Goal: Task Accomplishment & Management: Manage account settings

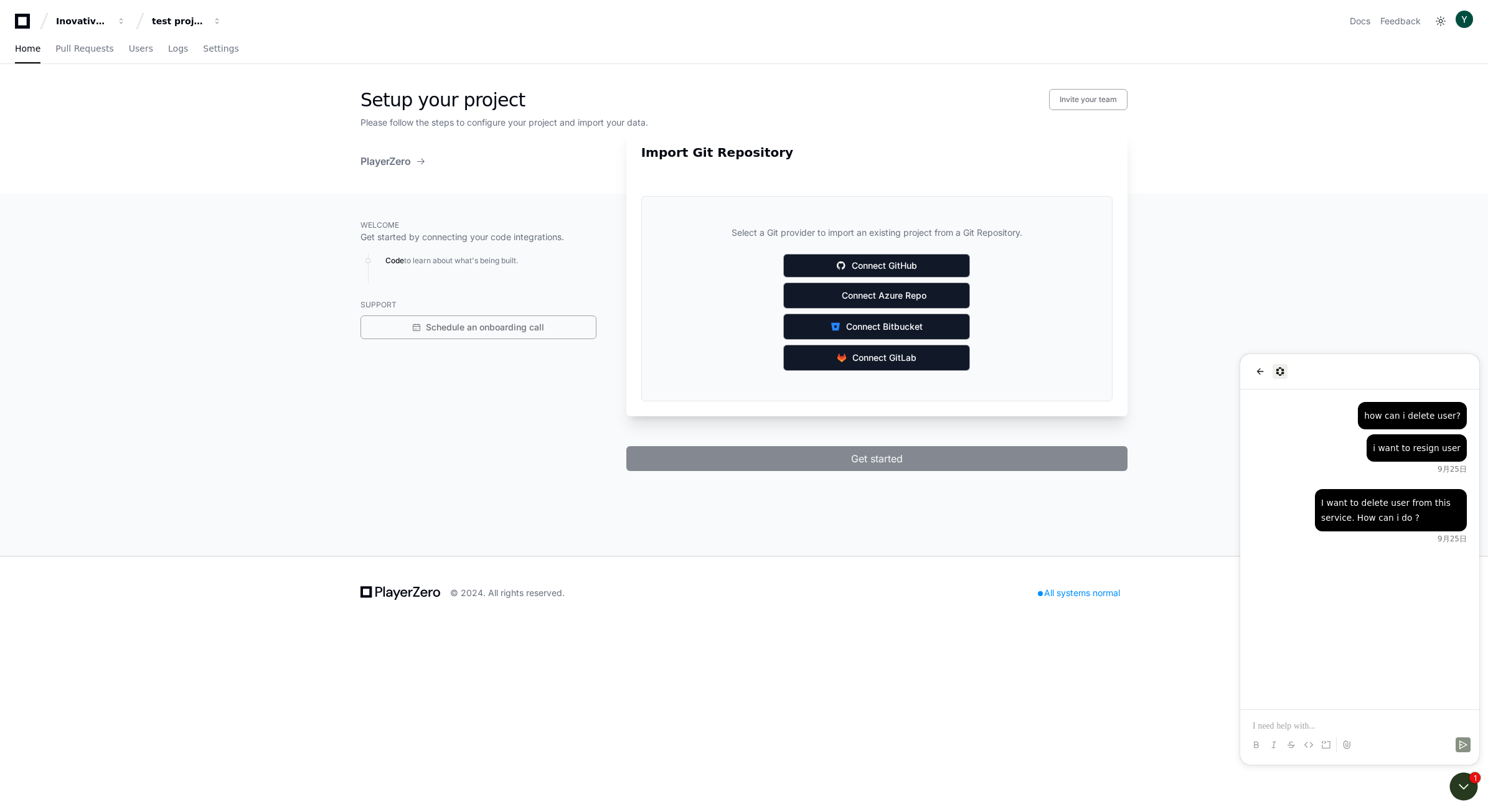
click at [1361, 593] on div "I want to delete user from this service. How can i do ? 9月25日 i want to resign …" at bounding box center [1359, 549] width 239 height 319
click at [586, 406] on div "Welcome Get started by connecting your code integrations. Code to learn about w…" at bounding box center [479, 344] width 236 height 253
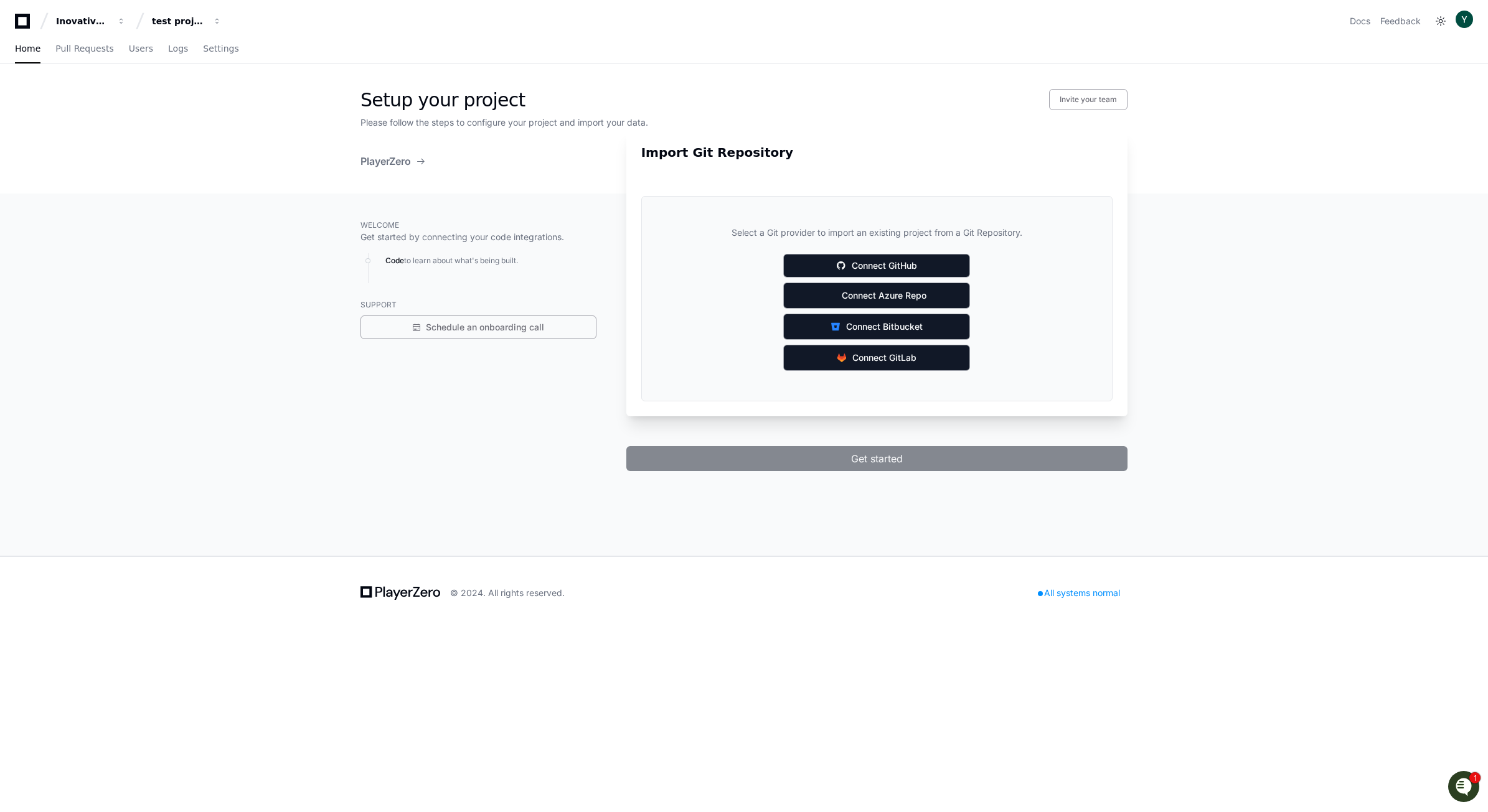
click at [1462, 785] on icon "Open customer support" at bounding box center [1464, 785] width 16 height 16
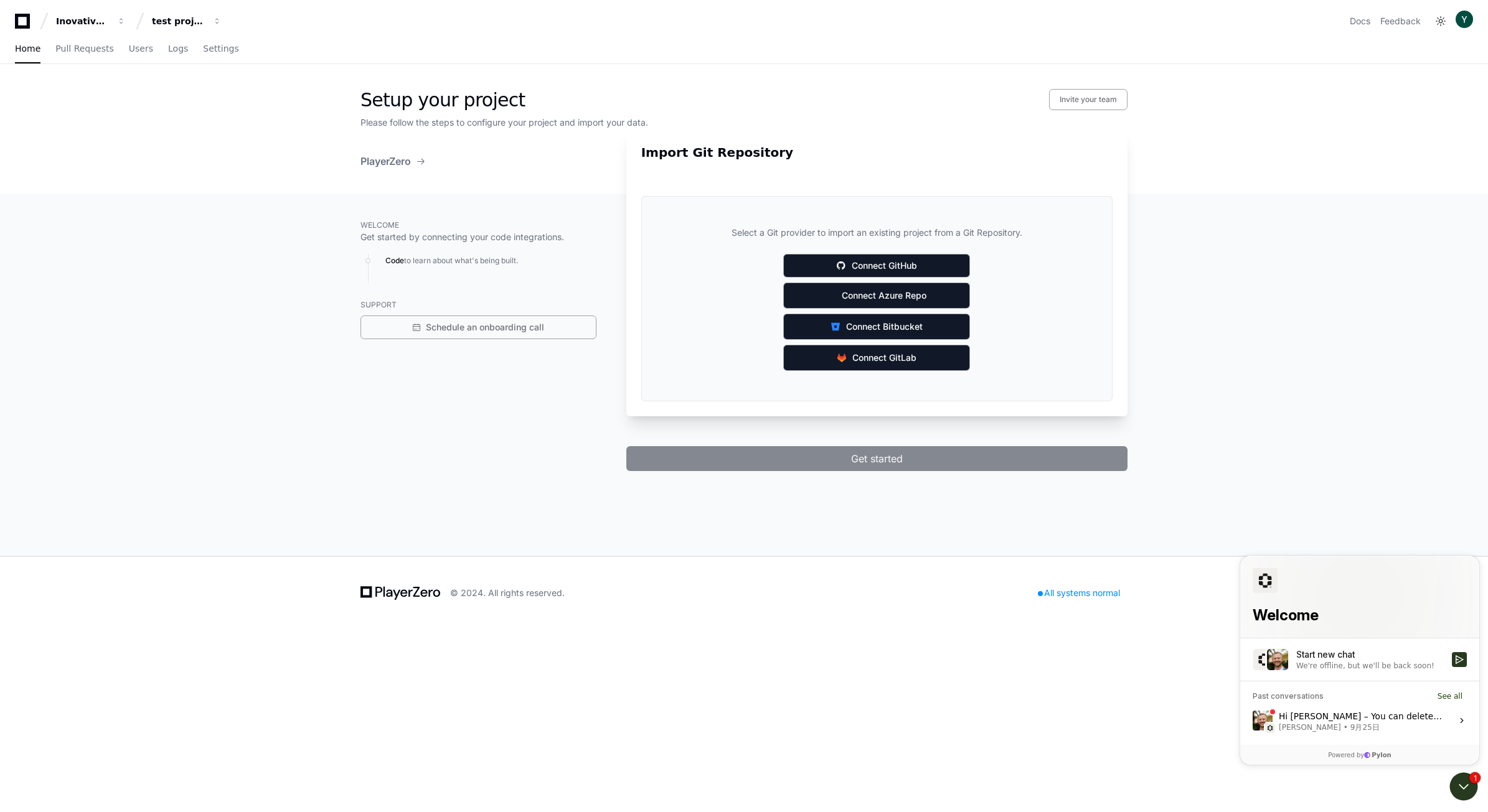
click at [1328, 717] on div "Hi [PERSON_NAME] – You can delete a user In Settings > Org Settings > Members. …" at bounding box center [1361, 720] width 165 height 24
click at [1253, 720] on button "View issue" at bounding box center [1252, 720] width 1 height 1
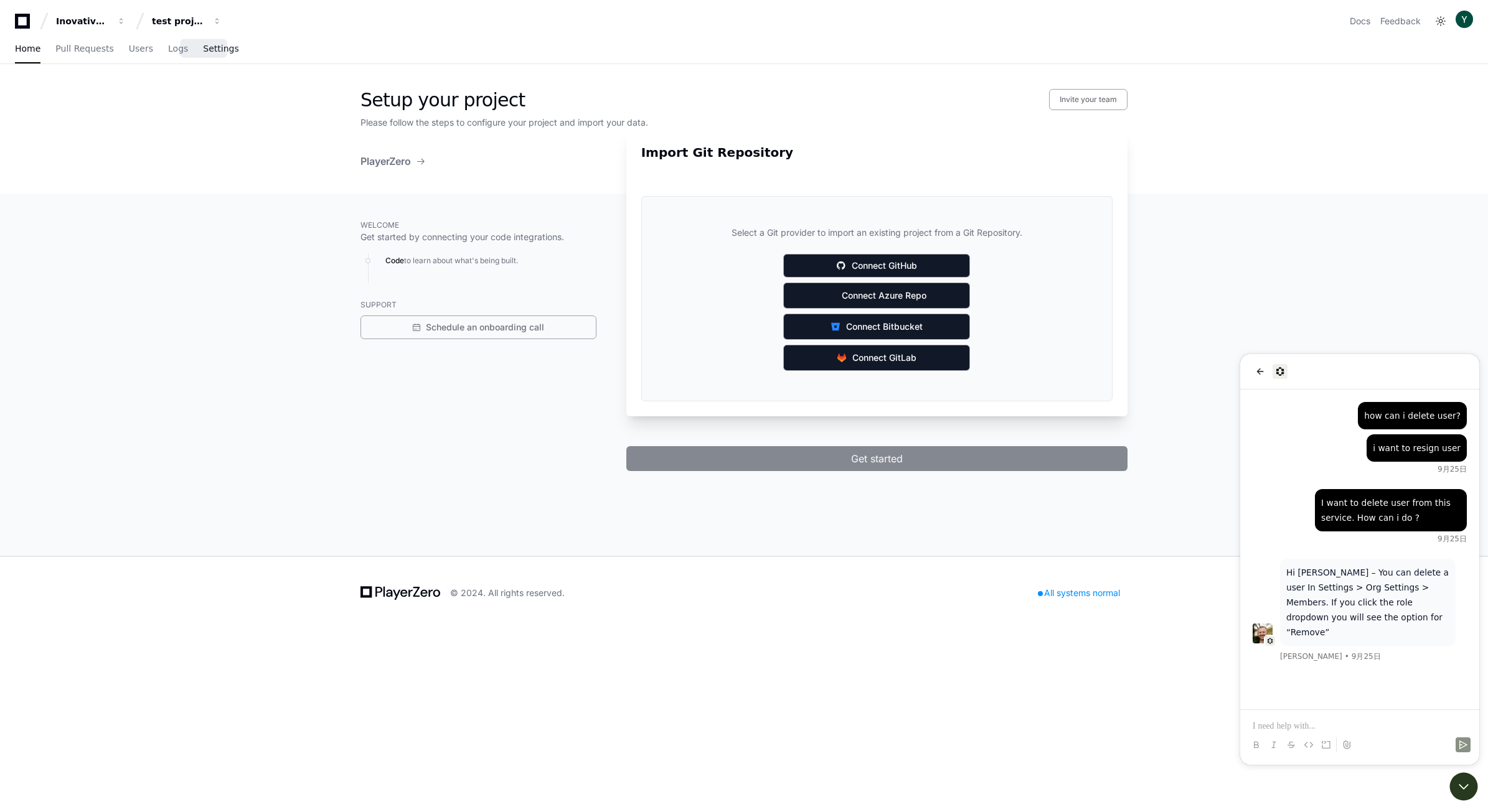
click at [203, 47] on span "Settings" at bounding box center [220, 49] width 35 height 8
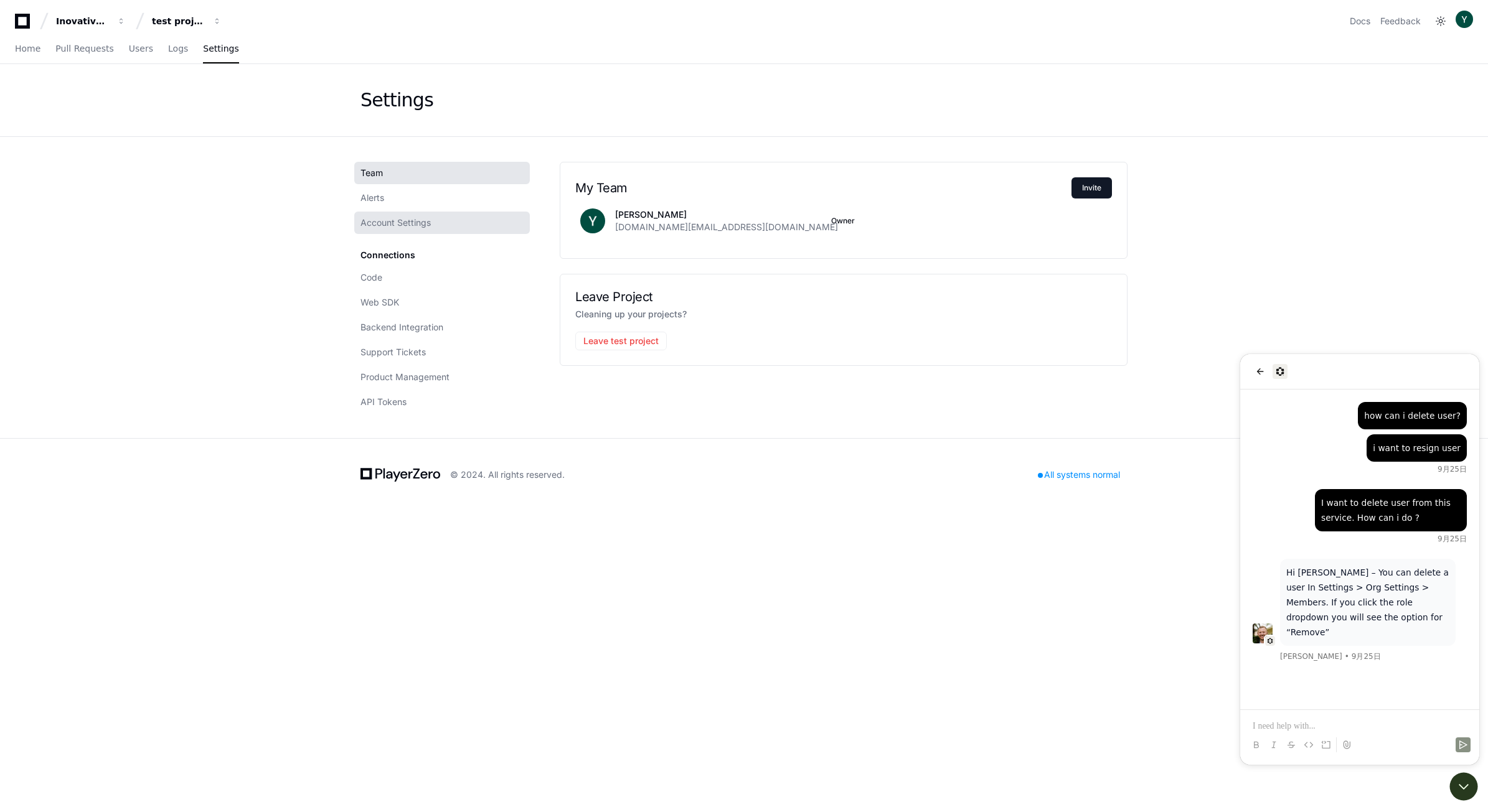
click at [387, 221] on span "Account Settings" at bounding box center [396, 222] width 71 height 13
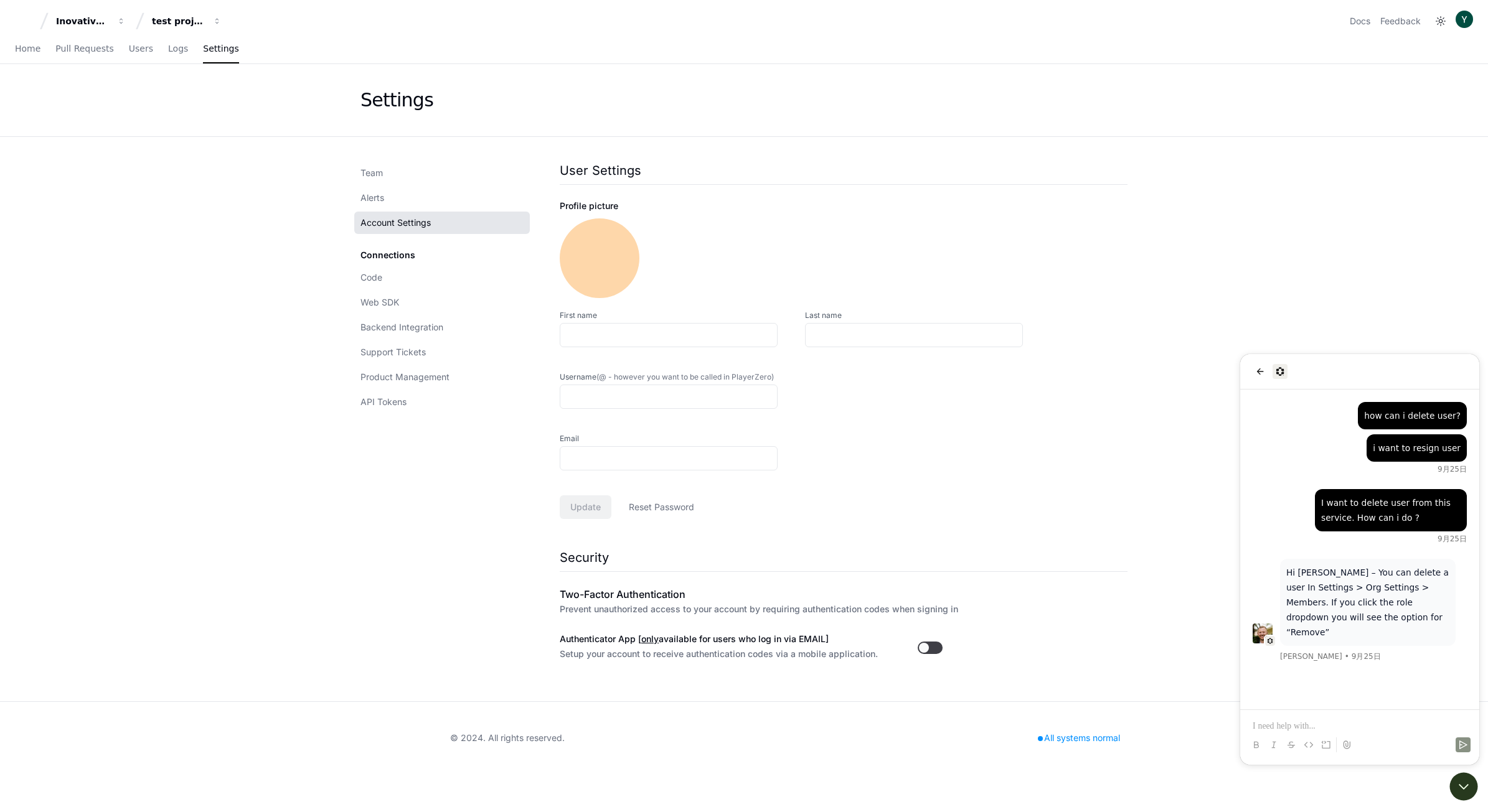
type input "****"
type input "********"
type input "**********"
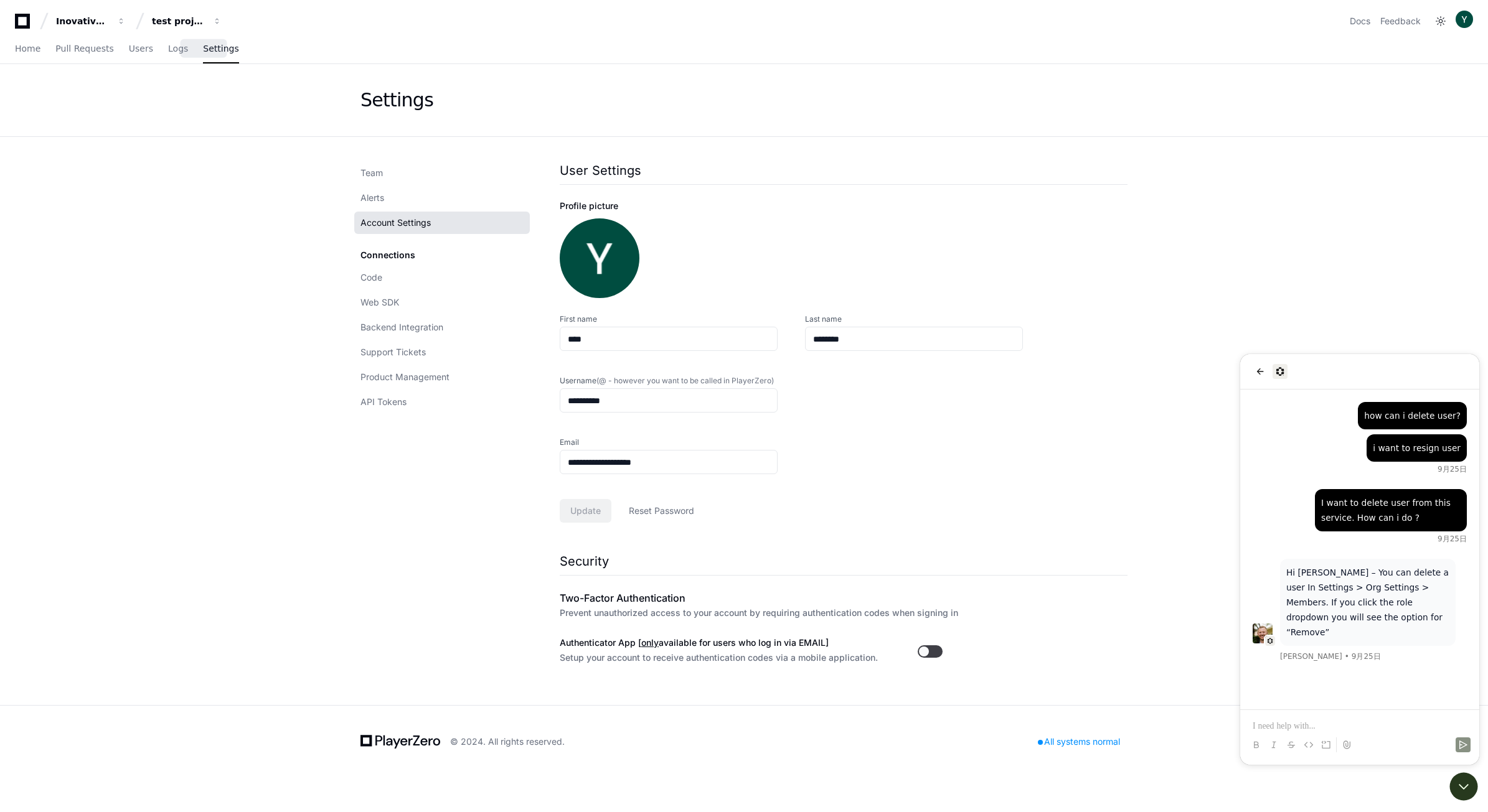
click at [203, 48] on span "Settings" at bounding box center [220, 49] width 35 height 8
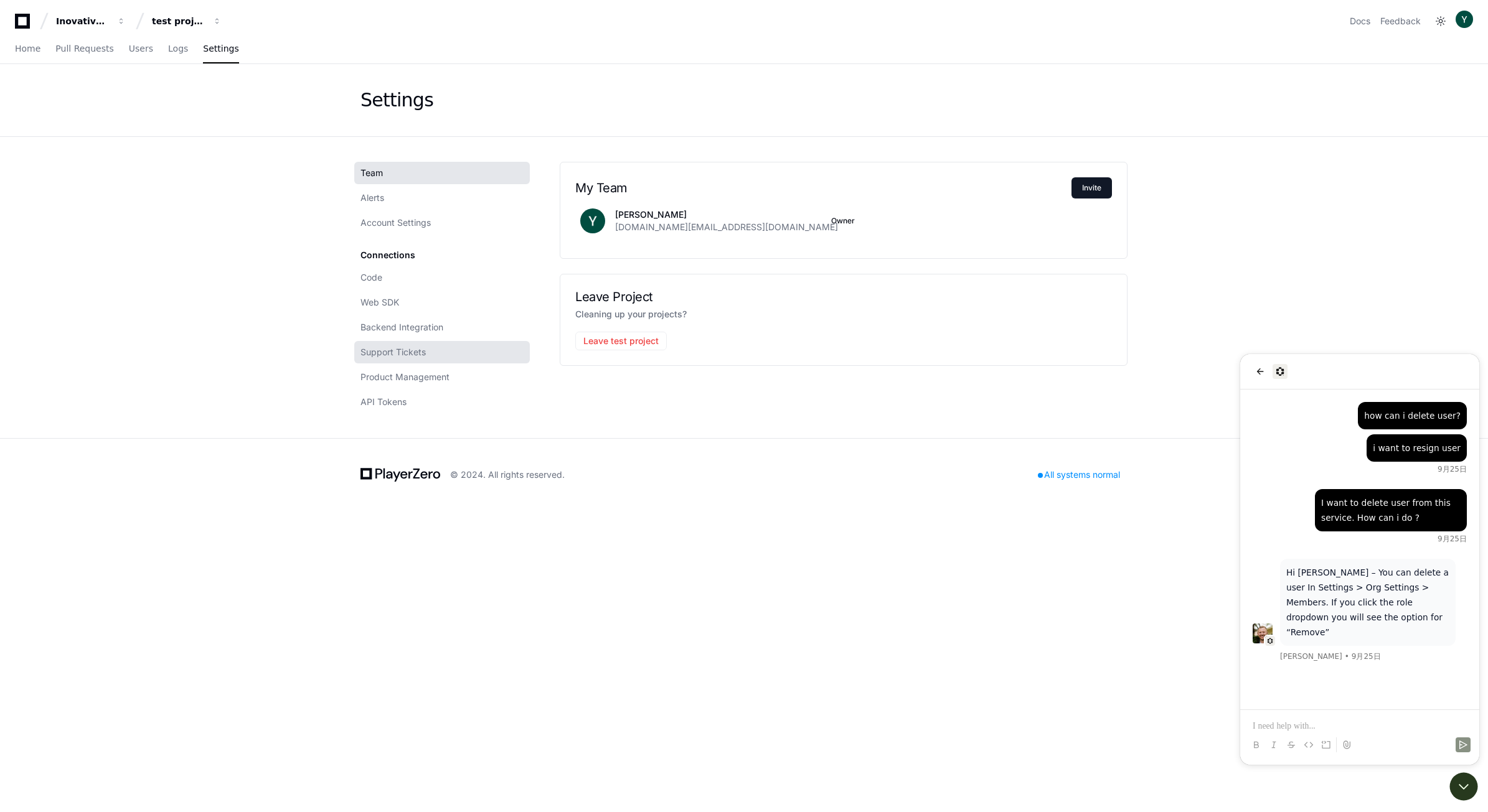
click at [395, 349] on span "Support Tickets" at bounding box center [393, 352] width 65 height 13
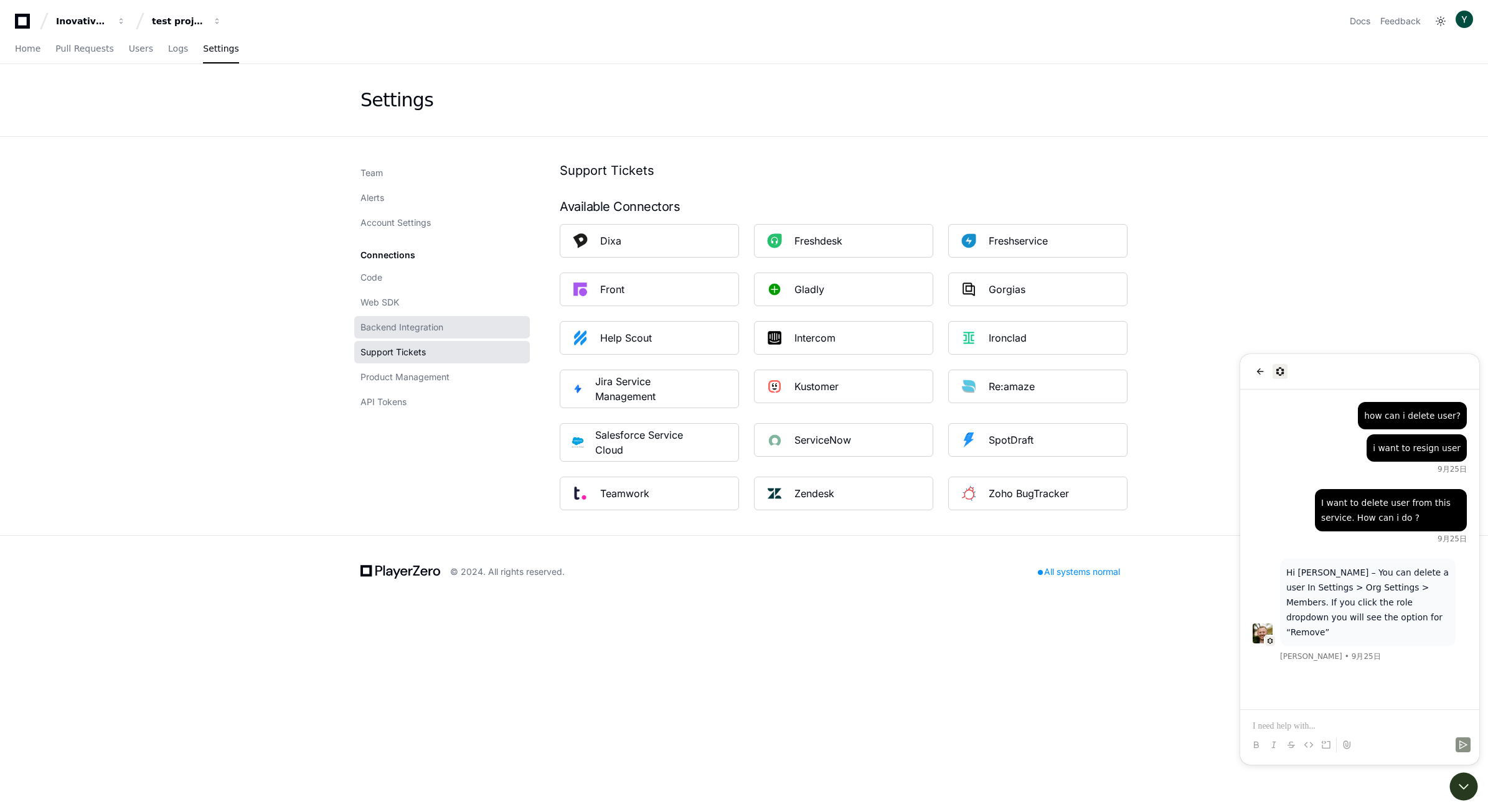
click at [378, 328] on span "Backend Integration" at bounding box center [402, 327] width 83 height 13
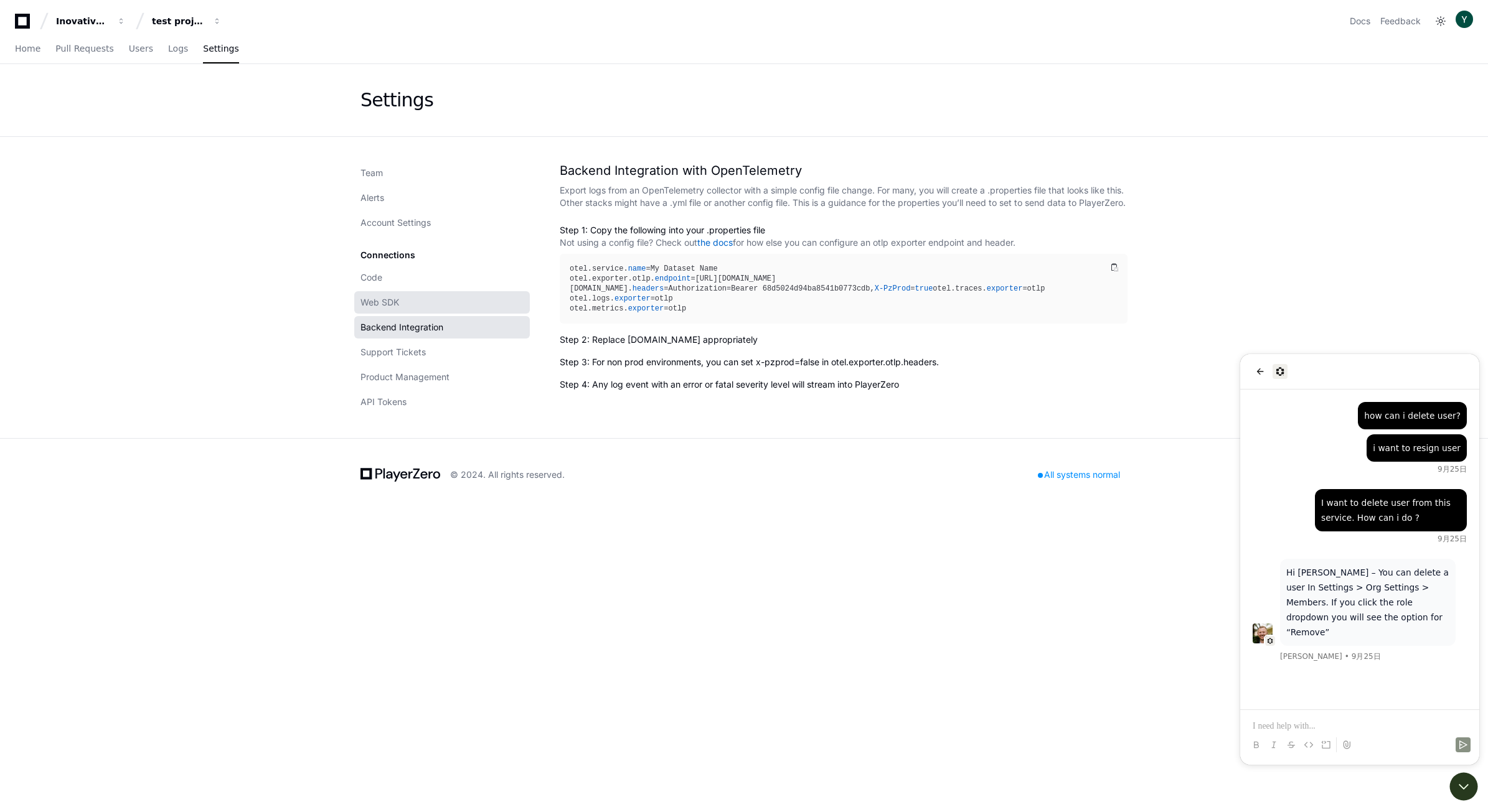
click at [386, 301] on span "Web SDK" at bounding box center [380, 302] width 38 height 13
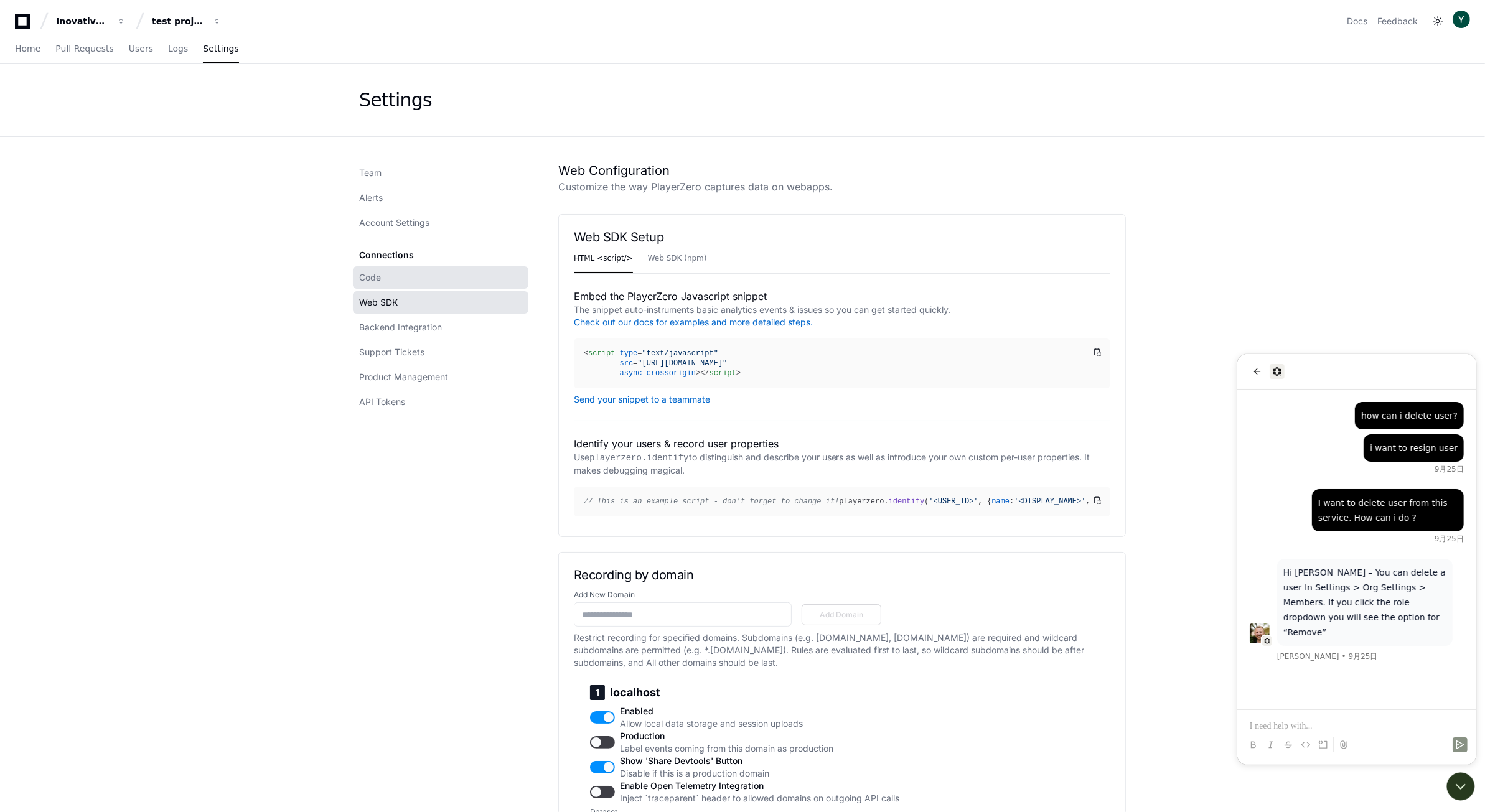
click at [386, 278] on link "Code" at bounding box center [441, 277] width 176 height 23
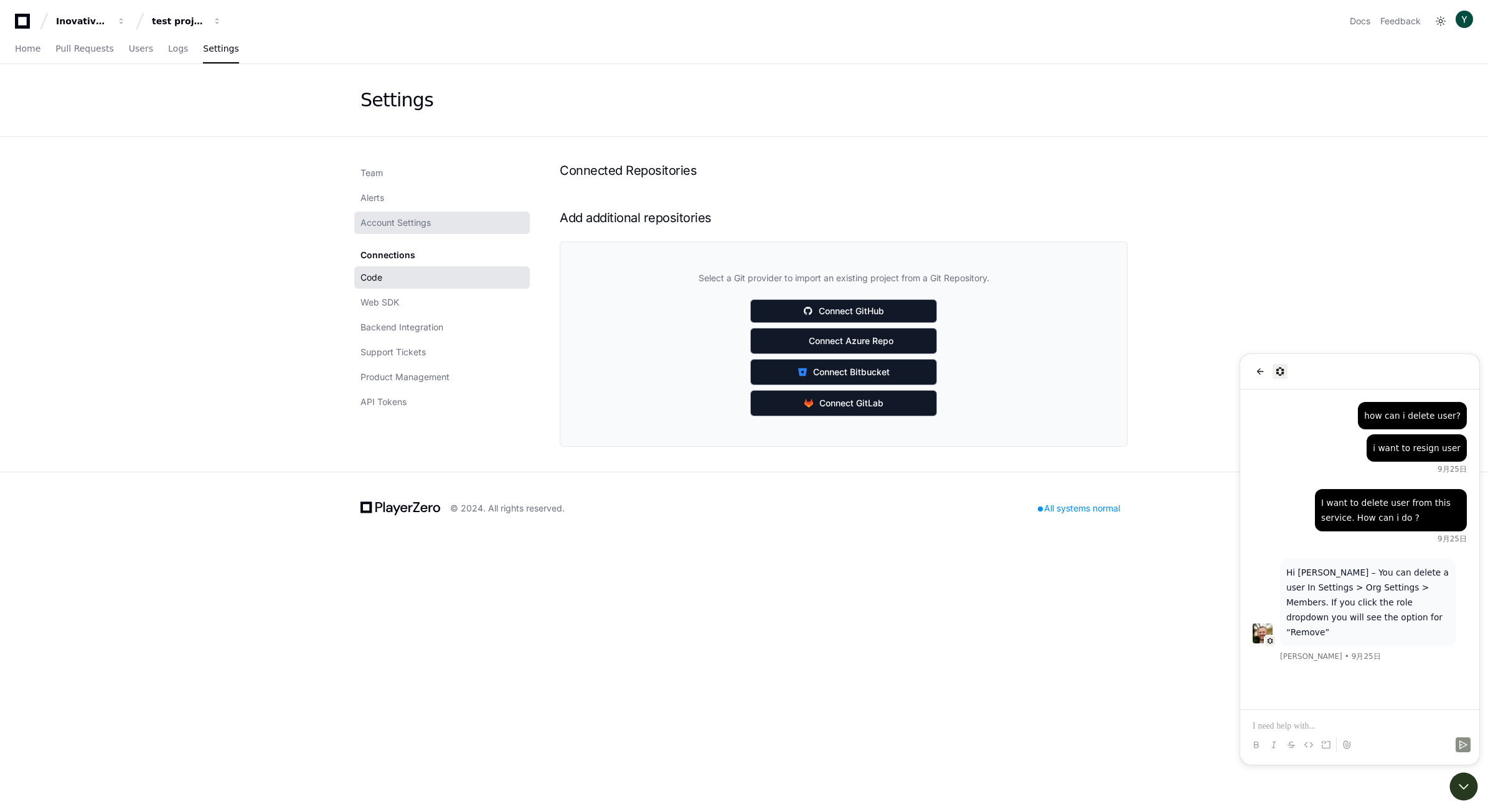
click at [387, 223] on span "Account Settings" at bounding box center [396, 222] width 71 height 13
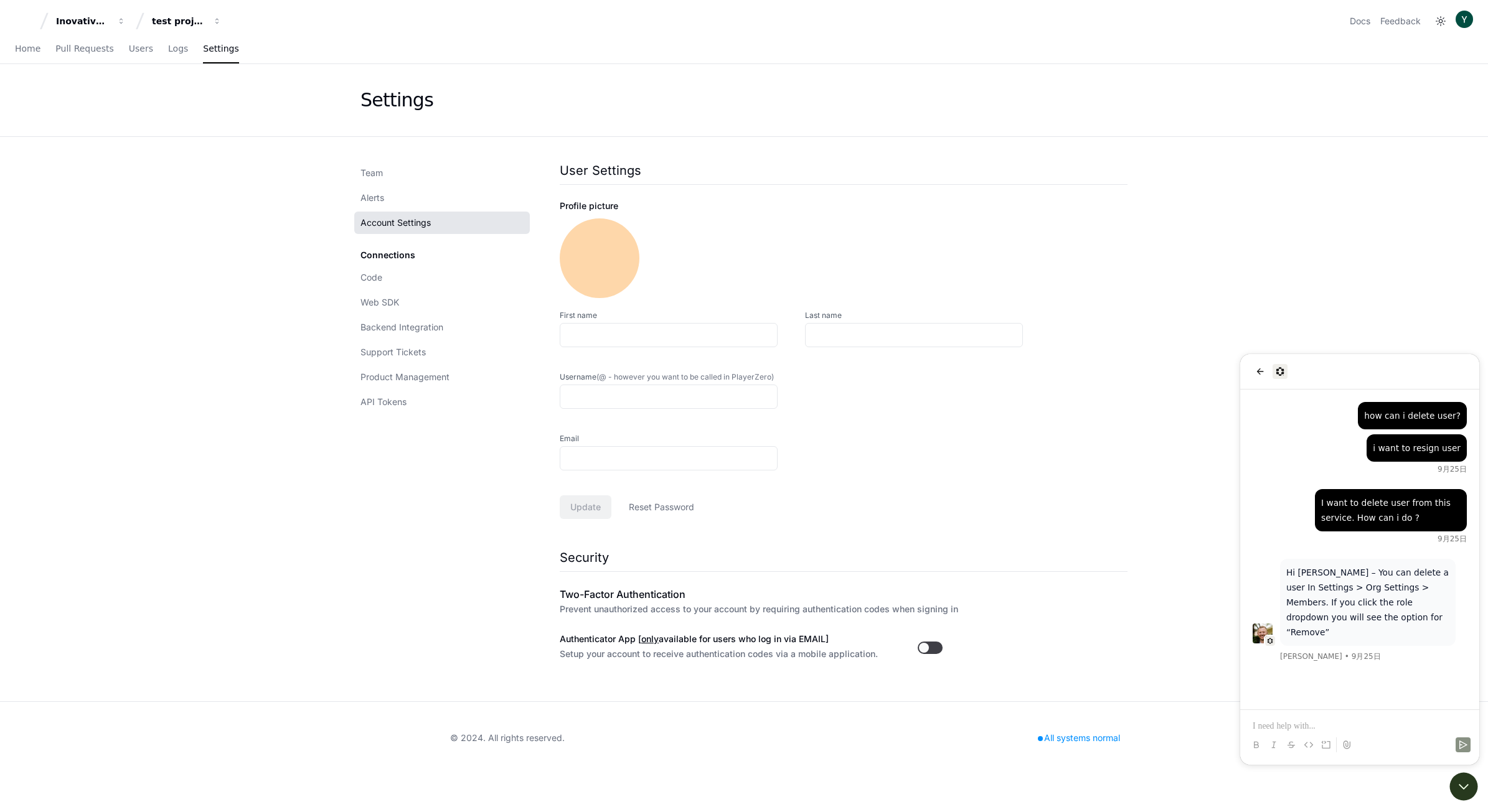
type input "****"
type input "********"
type input "**********"
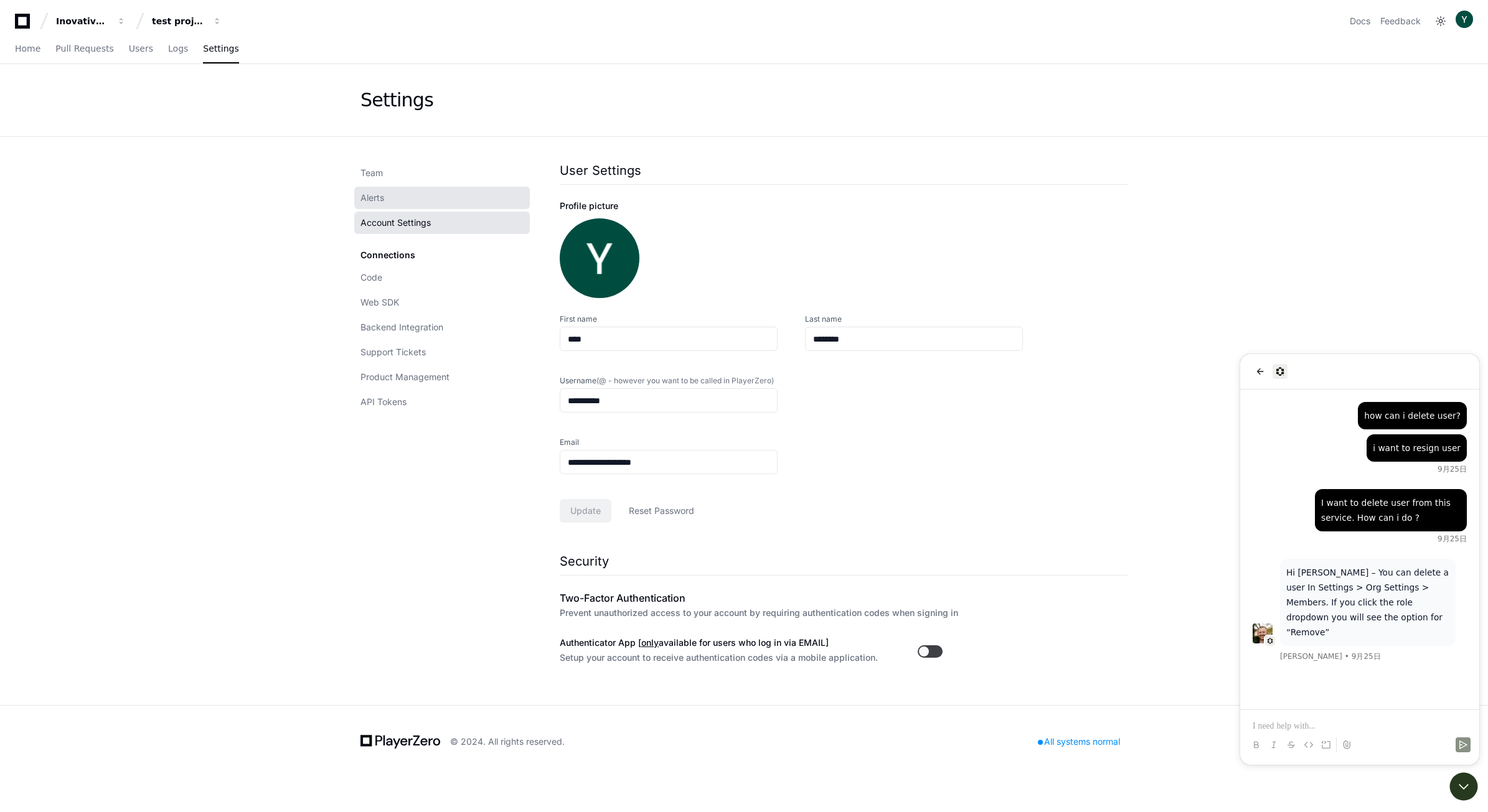
click at [384, 207] on link "Alerts" at bounding box center [442, 198] width 176 height 23
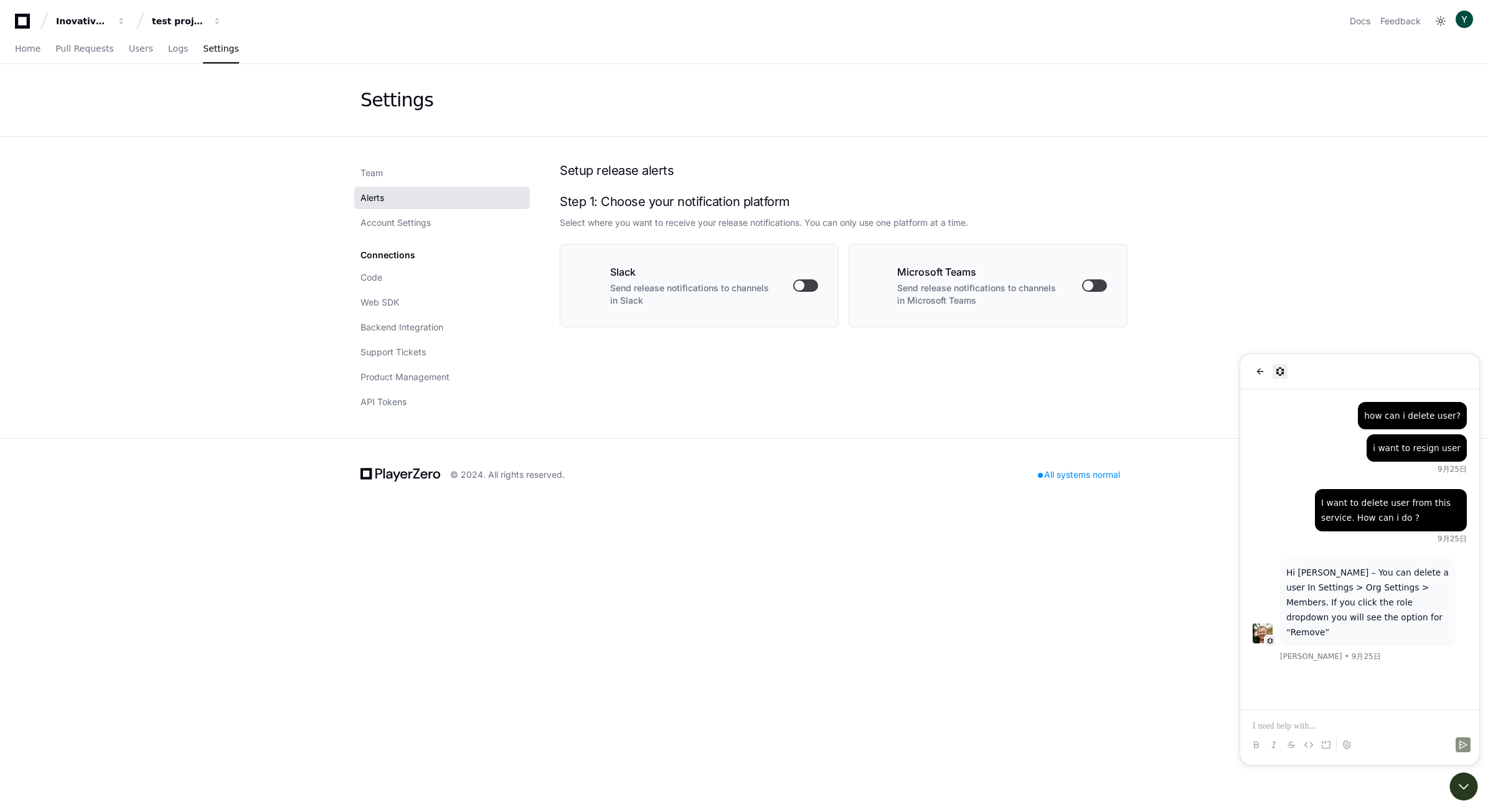
click at [384, 200] on span "Alerts" at bounding box center [373, 198] width 24 height 13
click at [385, 169] on link "Team" at bounding box center [442, 173] width 176 height 23
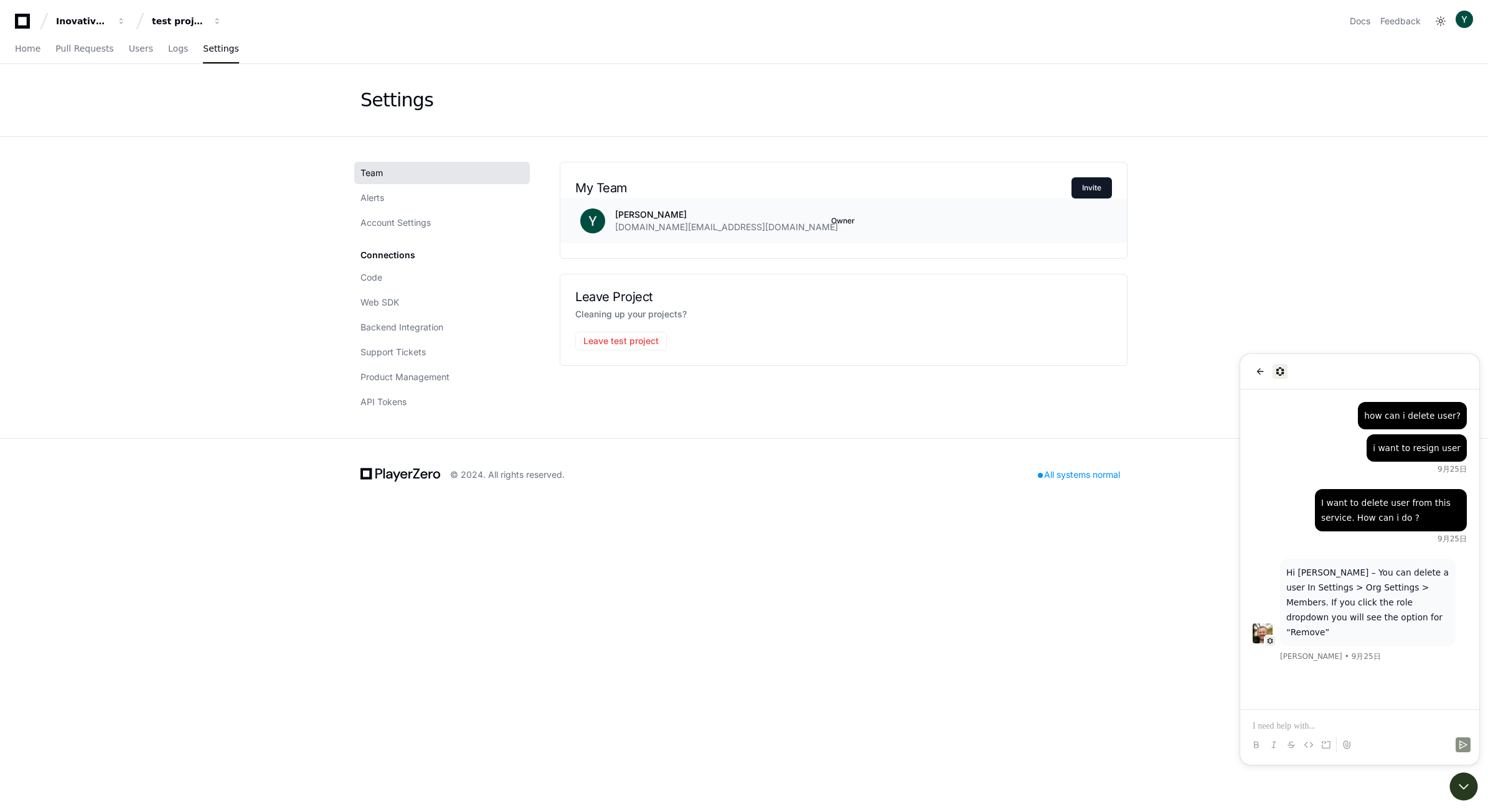
click at [836, 216] on span "Owner" at bounding box center [843, 221] width 24 height 10
click at [836, 218] on span "Owner" at bounding box center [843, 221] width 24 height 10
drag, startPoint x: 836, startPoint y: 218, endPoint x: 707, endPoint y: 231, distance: 129.7
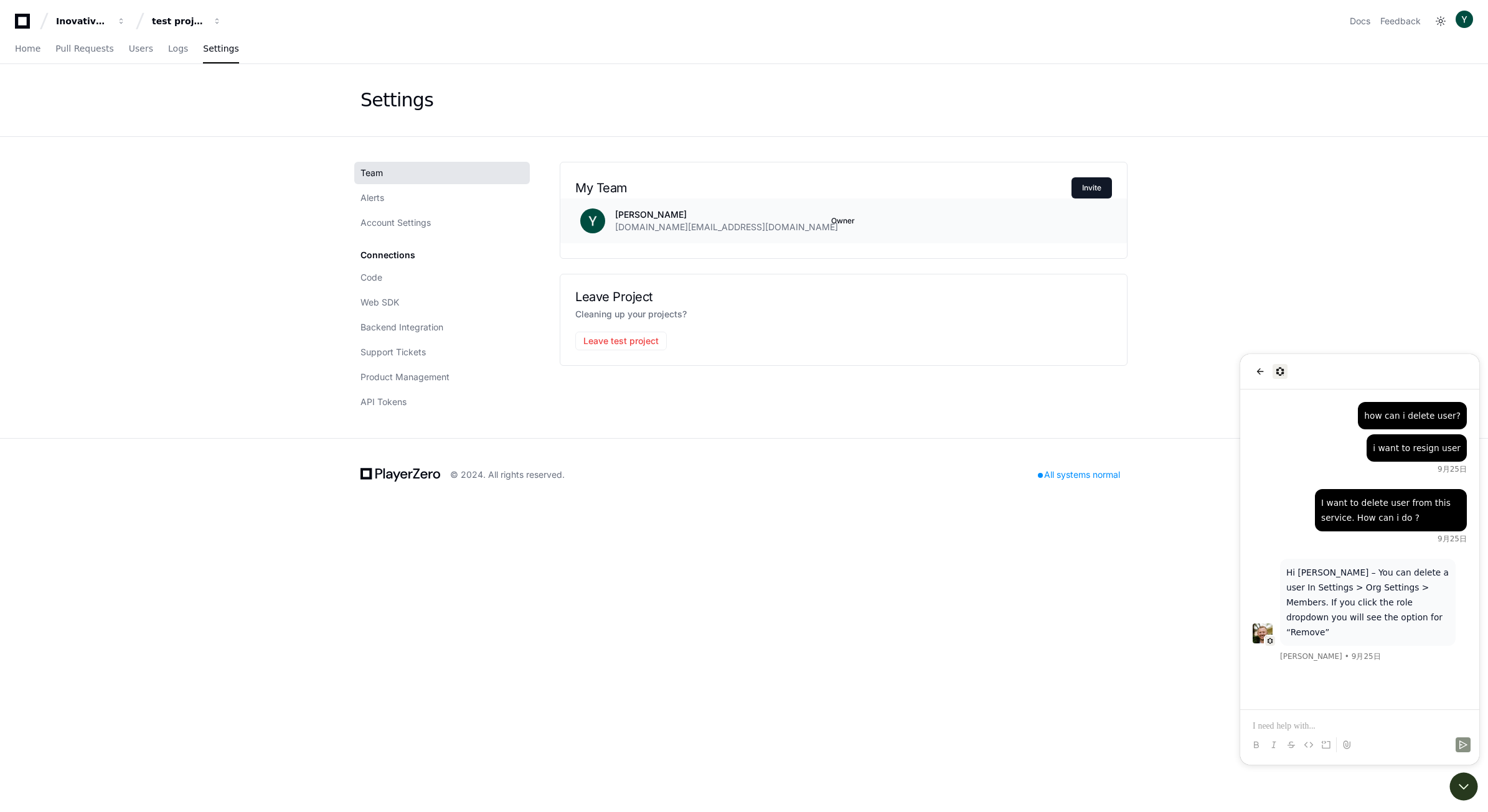
click at [707, 231] on div "[PERSON_NAME] [DOMAIN_NAME][EMAIL_ADDRESS][DOMAIN_NAME]" at bounding box center [718, 220] width 207 height 25
click at [75, 27] on div "Inovative development" at bounding box center [83, 21] width 53 height 13
click at [83, 23] on div "Inovative development" at bounding box center [83, 21] width 53 height 13
click at [84, 23] on div "Inovative development" at bounding box center [83, 21] width 53 height 13
click at [140, 69] on link "Manage Organizations" at bounding box center [154, 65] width 159 height 16
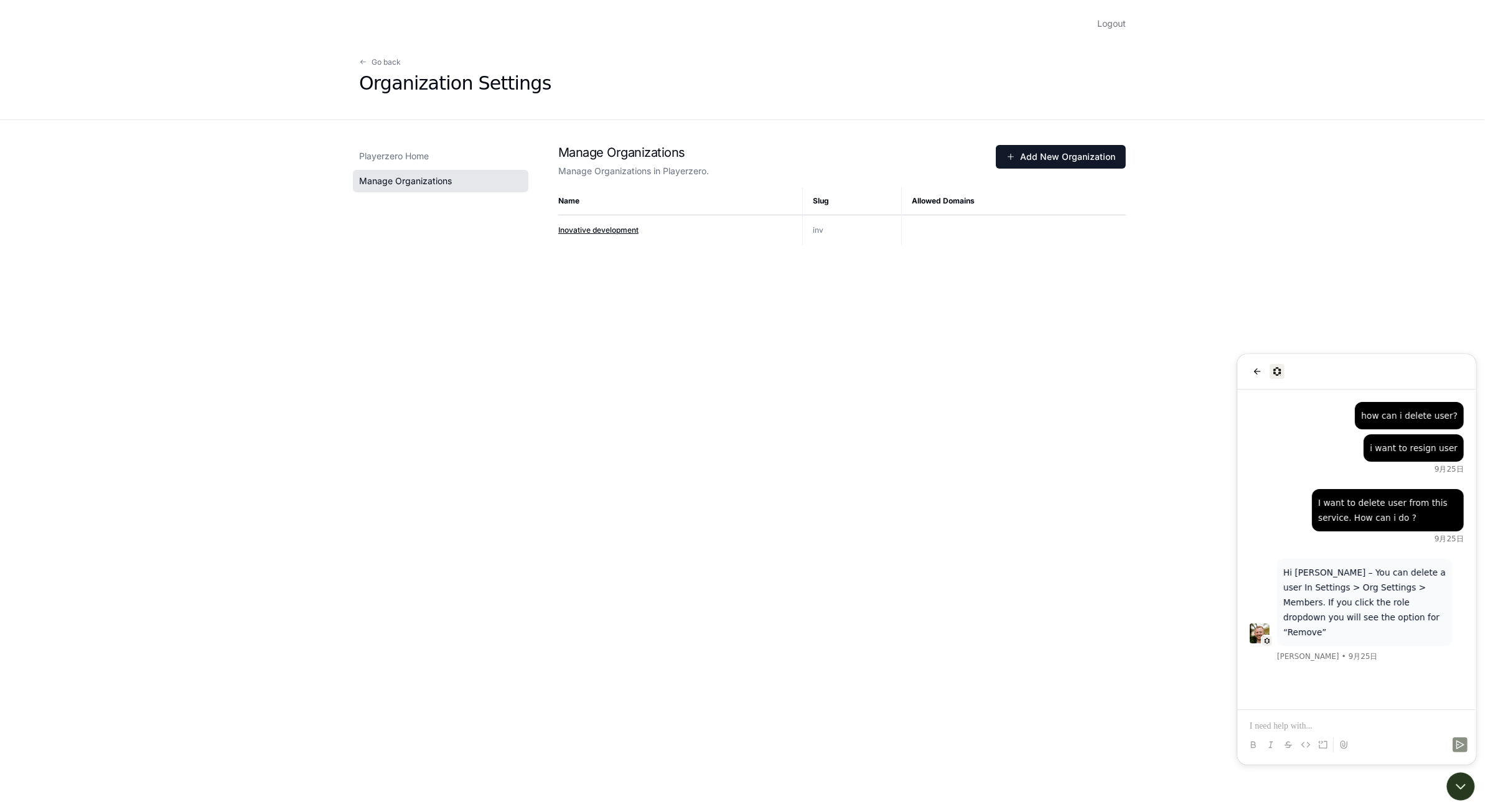
click at [601, 228] on span "Inovative development" at bounding box center [599, 229] width 81 height 9
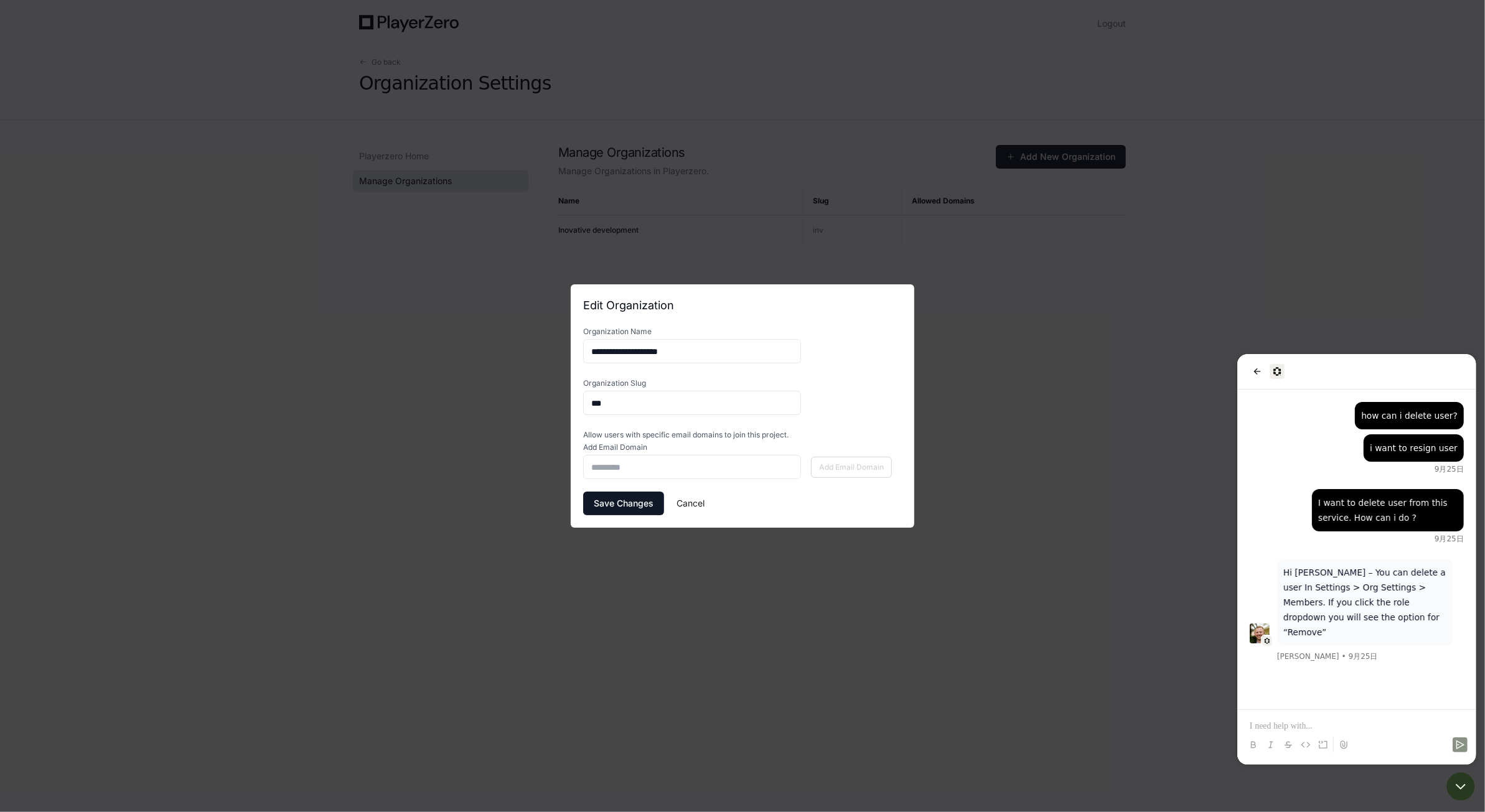
click at [688, 508] on button "Cancel" at bounding box center [690, 503] width 28 height 24
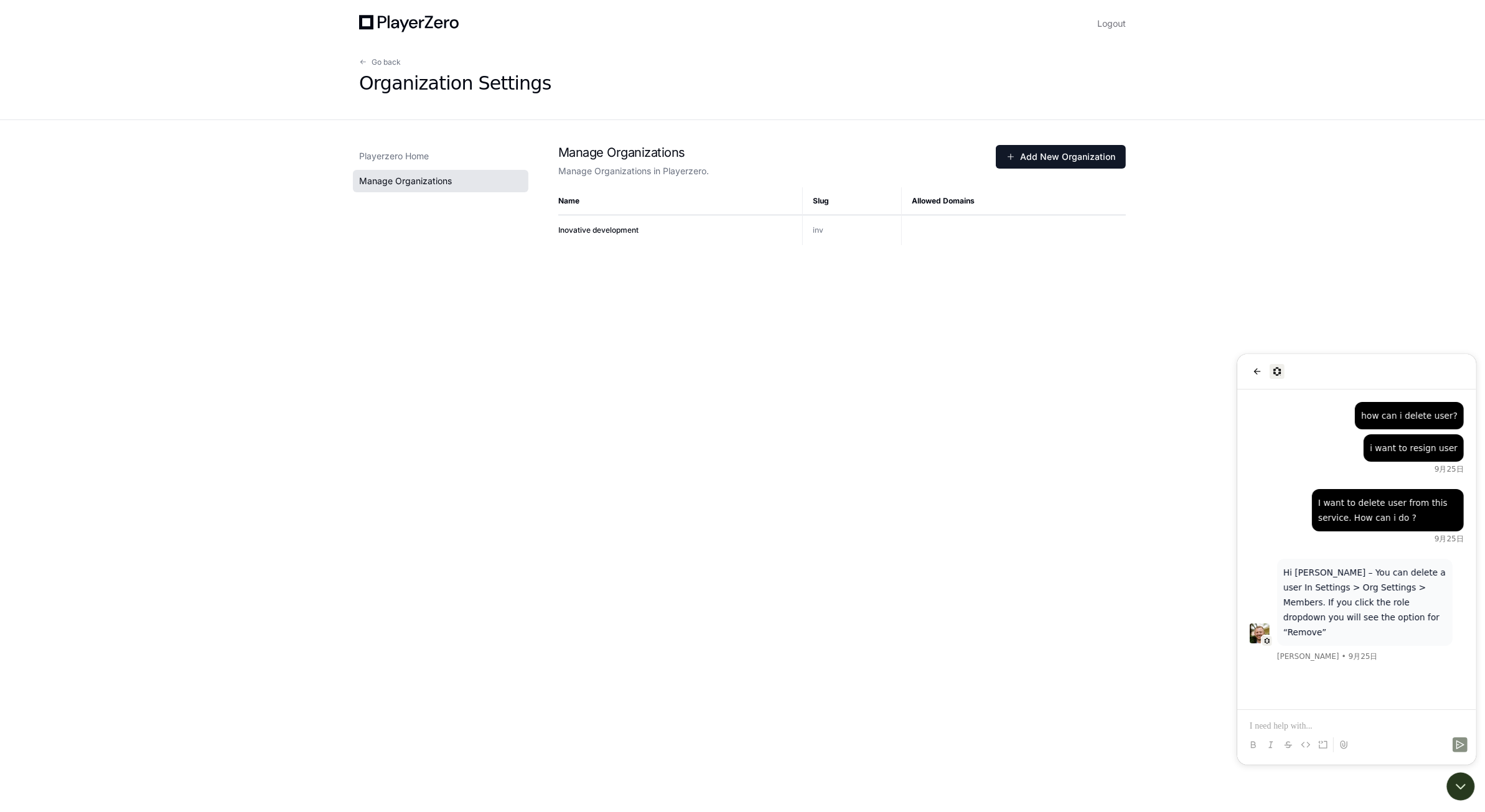
click at [556, 462] on div "Logout Go back Organization Settings Playerzero Home Manage Organizations Manag…" at bounding box center [742, 406] width 1485 height 812
click at [373, 59] on span "Go back" at bounding box center [386, 62] width 30 height 10
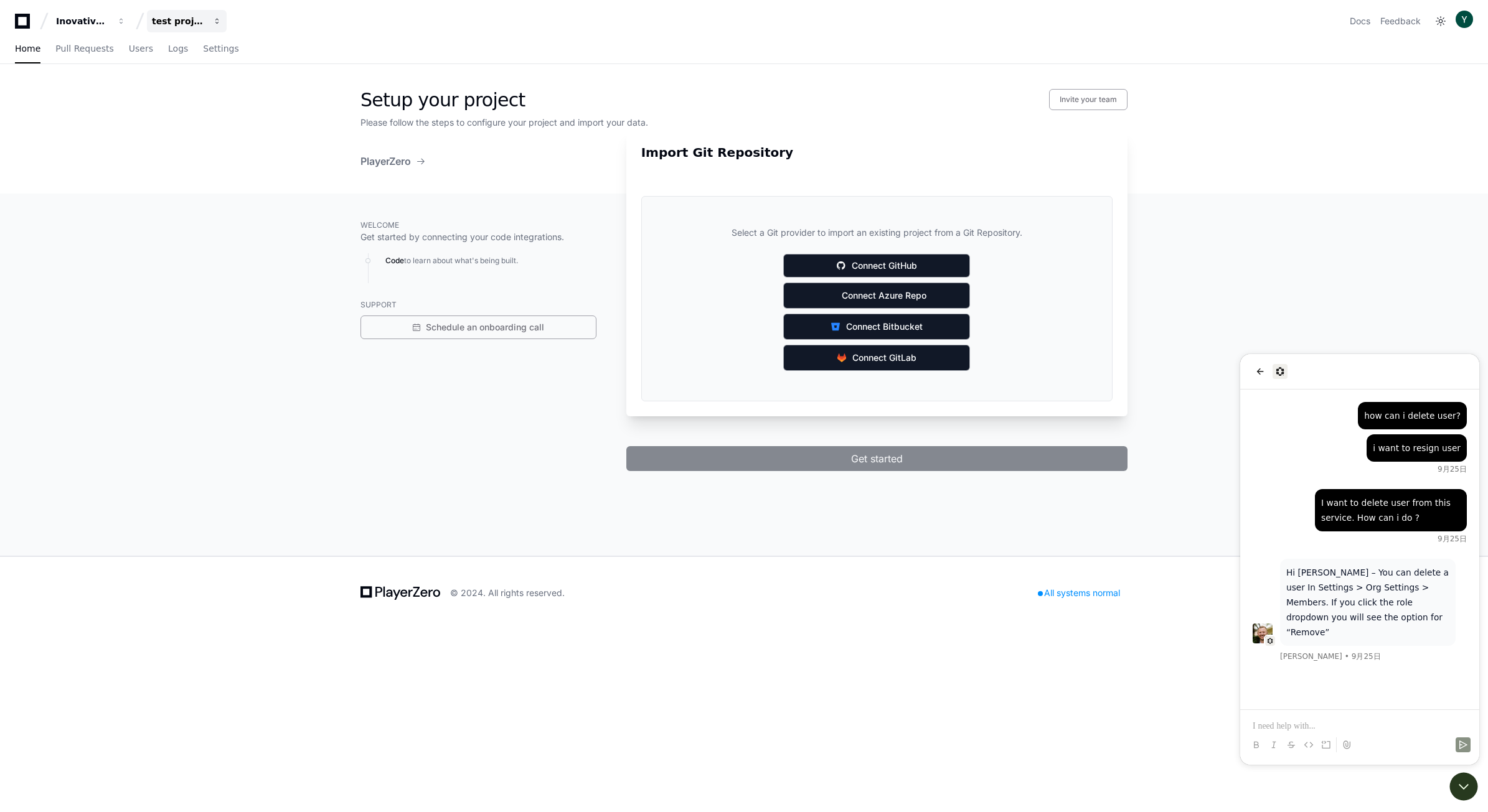
click at [179, 18] on div "test project" at bounding box center [178, 21] width 53 height 13
click at [205, 51] on span "Settings" at bounding box center [220, 49] width 35 height 8
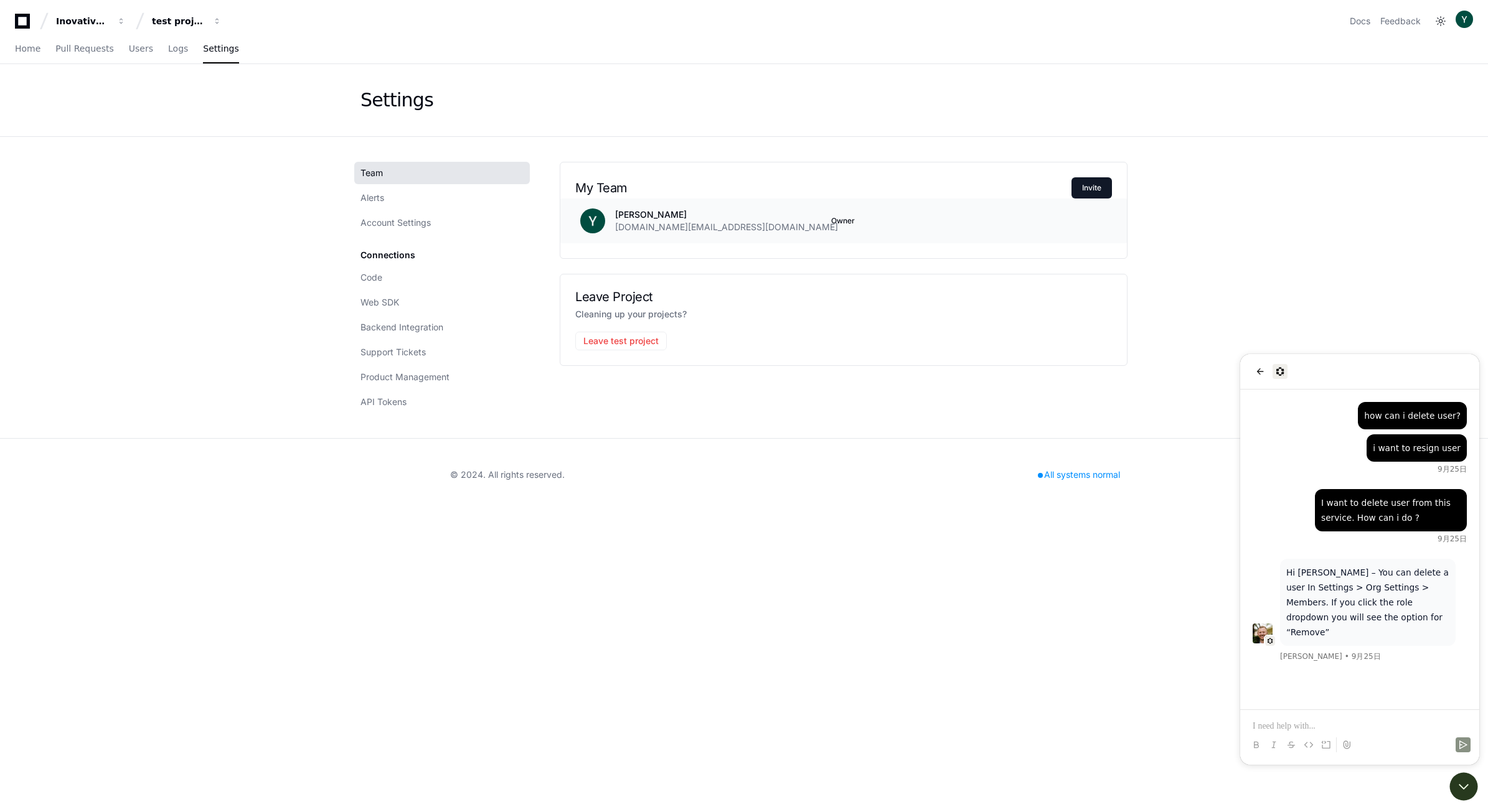
click at [845, 223] on span "Owner" at bounding box center [843, 221] width 24 height 10
click at [657, 219] on p "[PERSON_NAME]" at bounding box center [726, 214] width 223 height 13
click at [378, 200] on span "Alerts" at bounding box center [373, 198] width 24 height 13
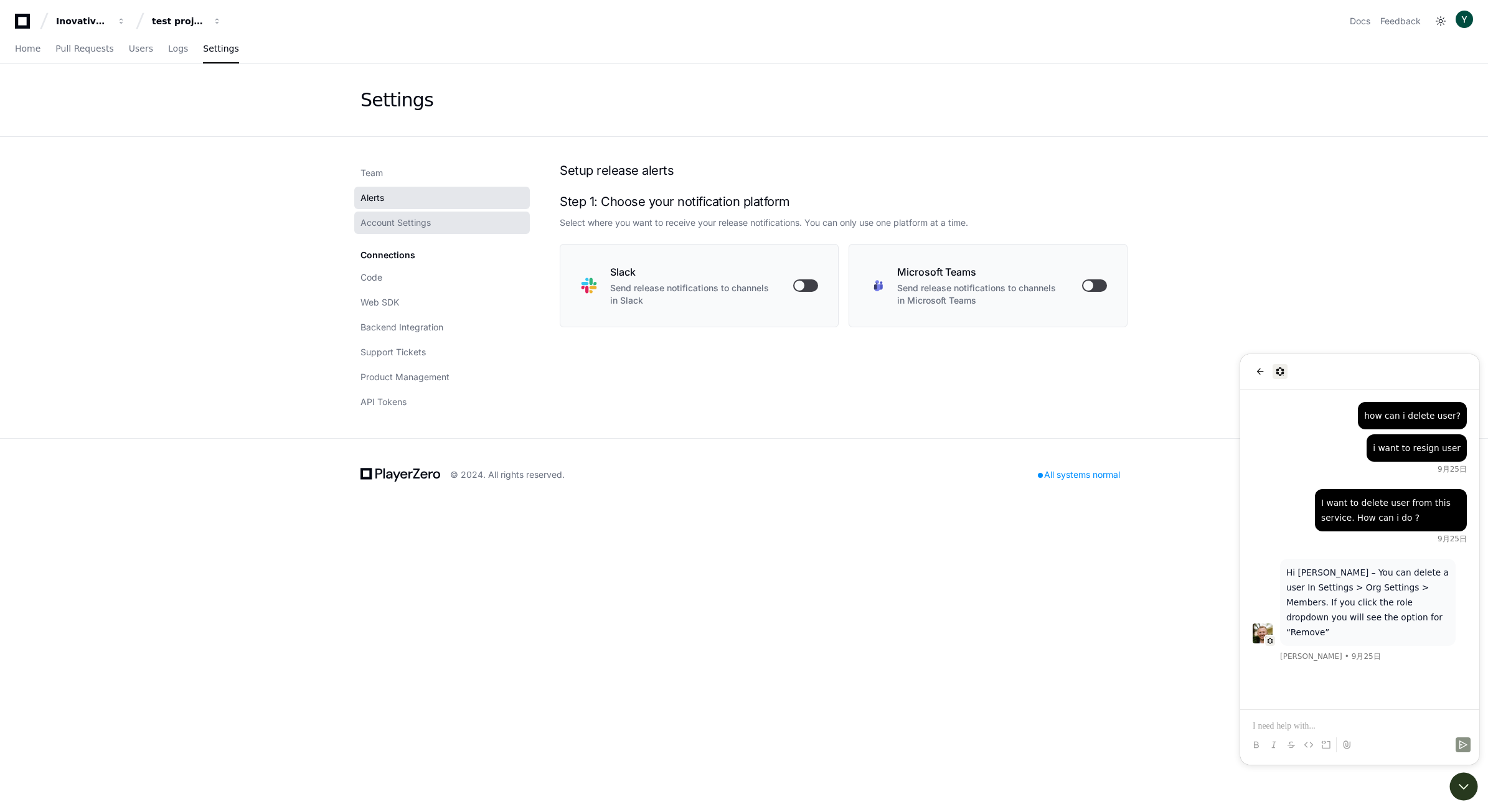
click at [381, 225] on span "Account Settings" at bounding box center [396, 222] width 71 height 13
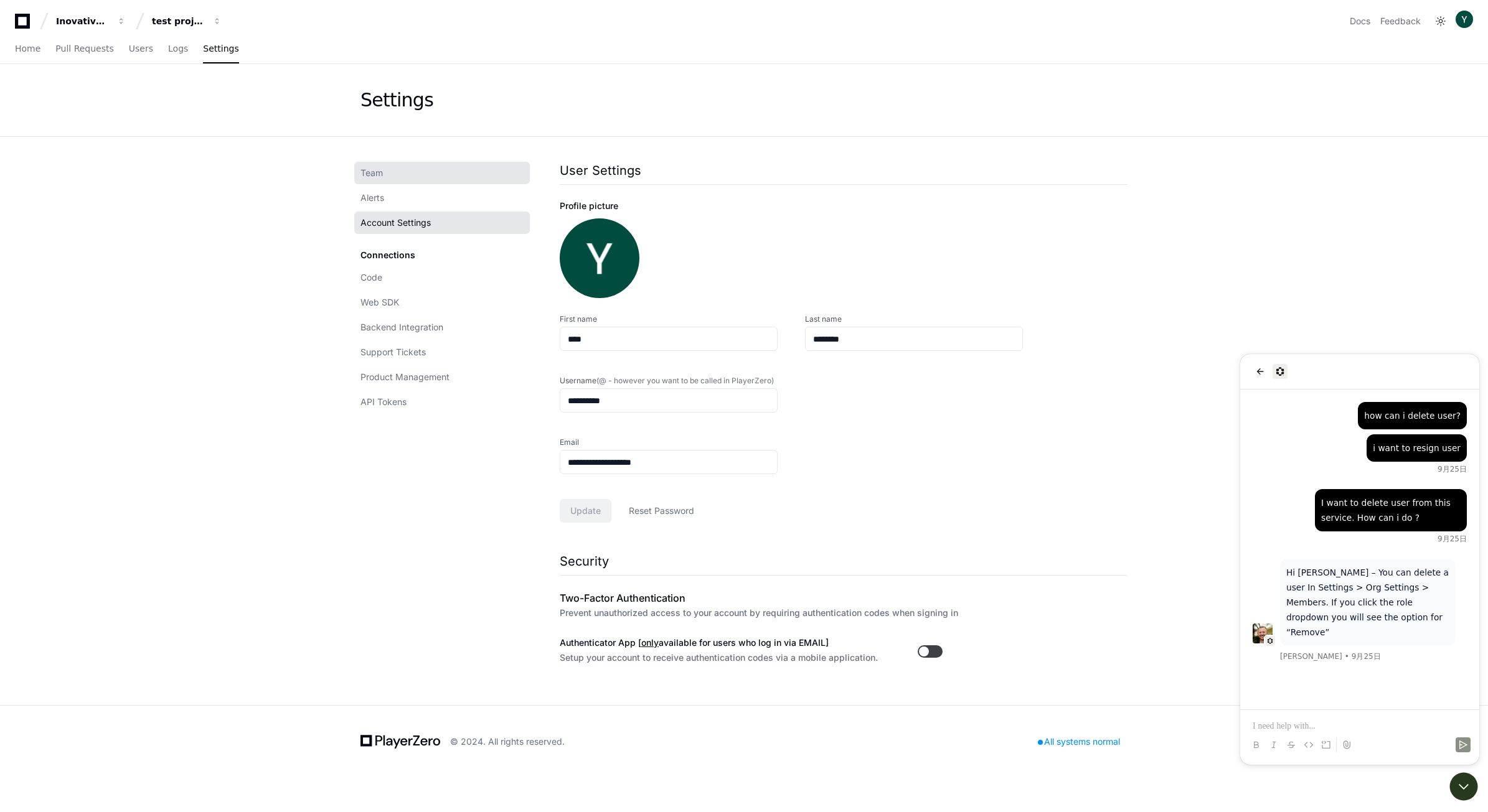
click at [380, 176] on span "Team" at bounding box center [372, 173] width 23 height 13
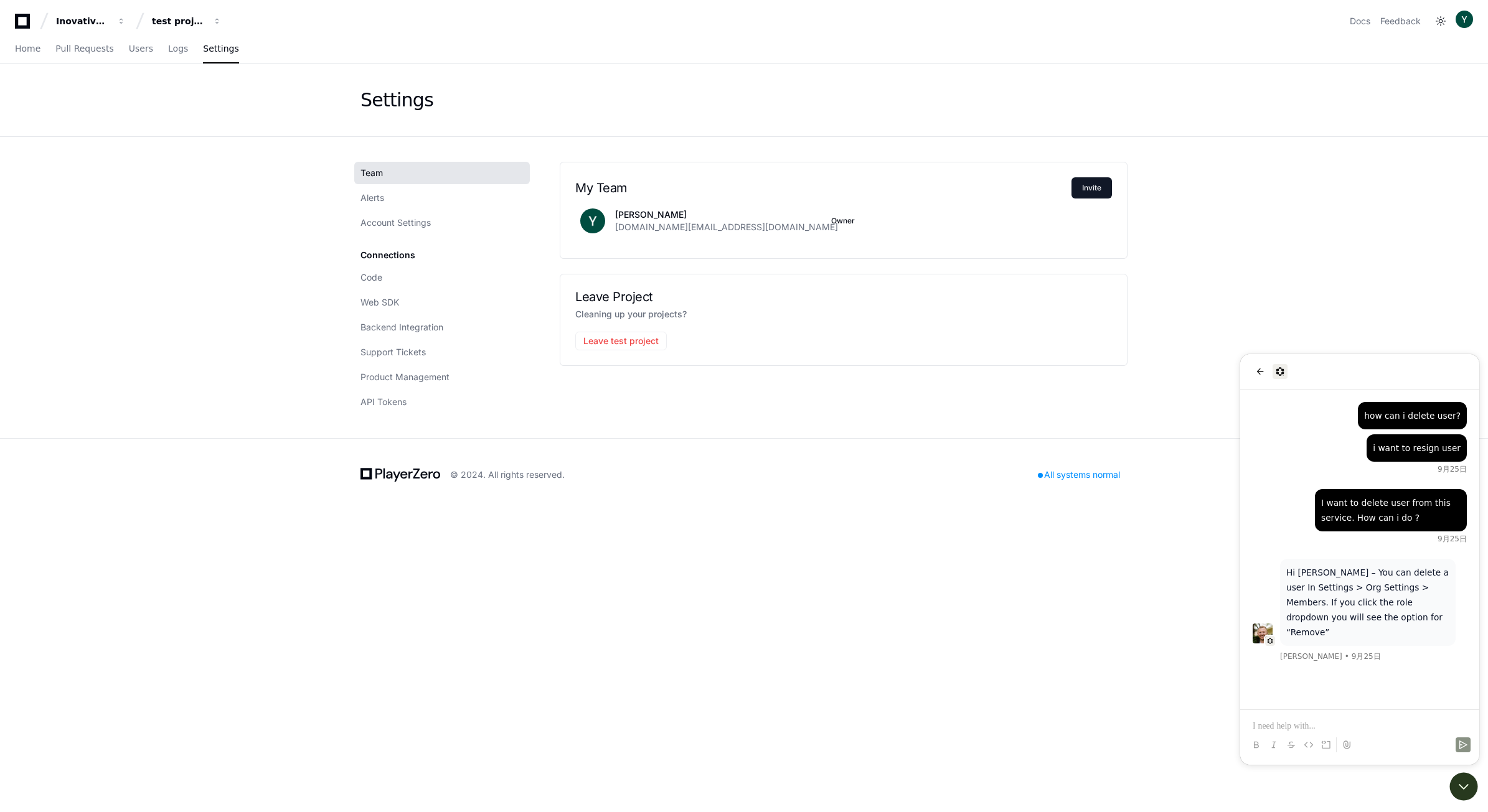
click at [144, 188] on app-setting "Settings Team Alerts Account Settings Connections Code Web SDK Backend Integrat…" at bounding box center [744, 251] width 1488 height 374
drag, startPoint x: 1286, startPoint y: 573, endPoint x: 1347, endPoint y: 618, distance: 75.8
click at [1347, 618] on p "Hi [PERSON_NAME] – You can delete a user In Settings > Org Settings > Members. …" at bounding box center [1368, 603] width 163 height 75
copy p "Hi [PERSON_NAME] – You can delete a user In Settings > Org Settings > Members. …"
drag, startPoint x: 576, startPoint y: 317, endPoint x: 710, endPoint y: 317, distance: 134.0
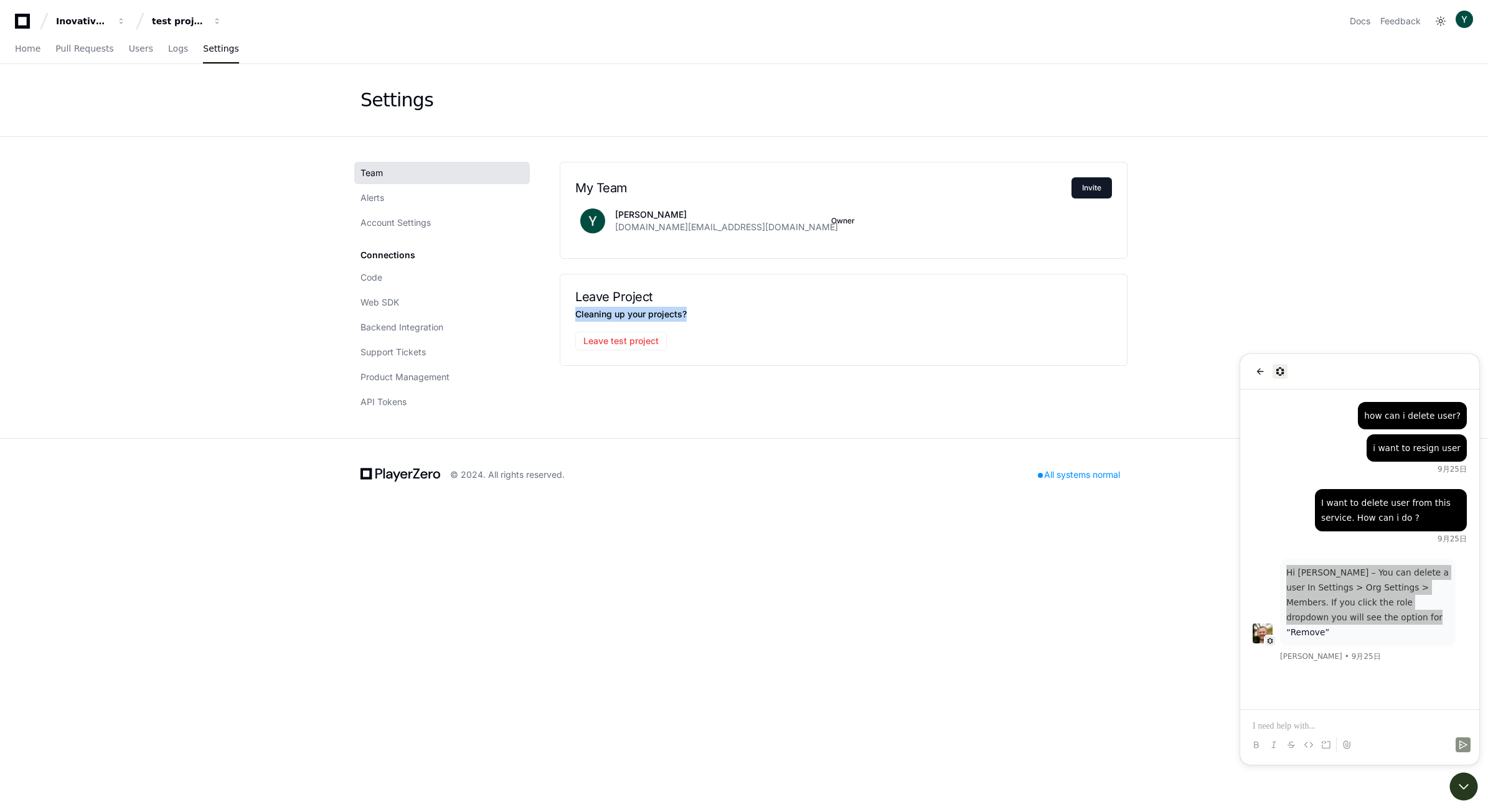
click at [710, 317] on p "Cleaning up your projects?" at bounding box center [844, 314] width 537 height 15
click at [649, 346] on button "Leave test project" at bounding box center [621, 340] width 91 height 19
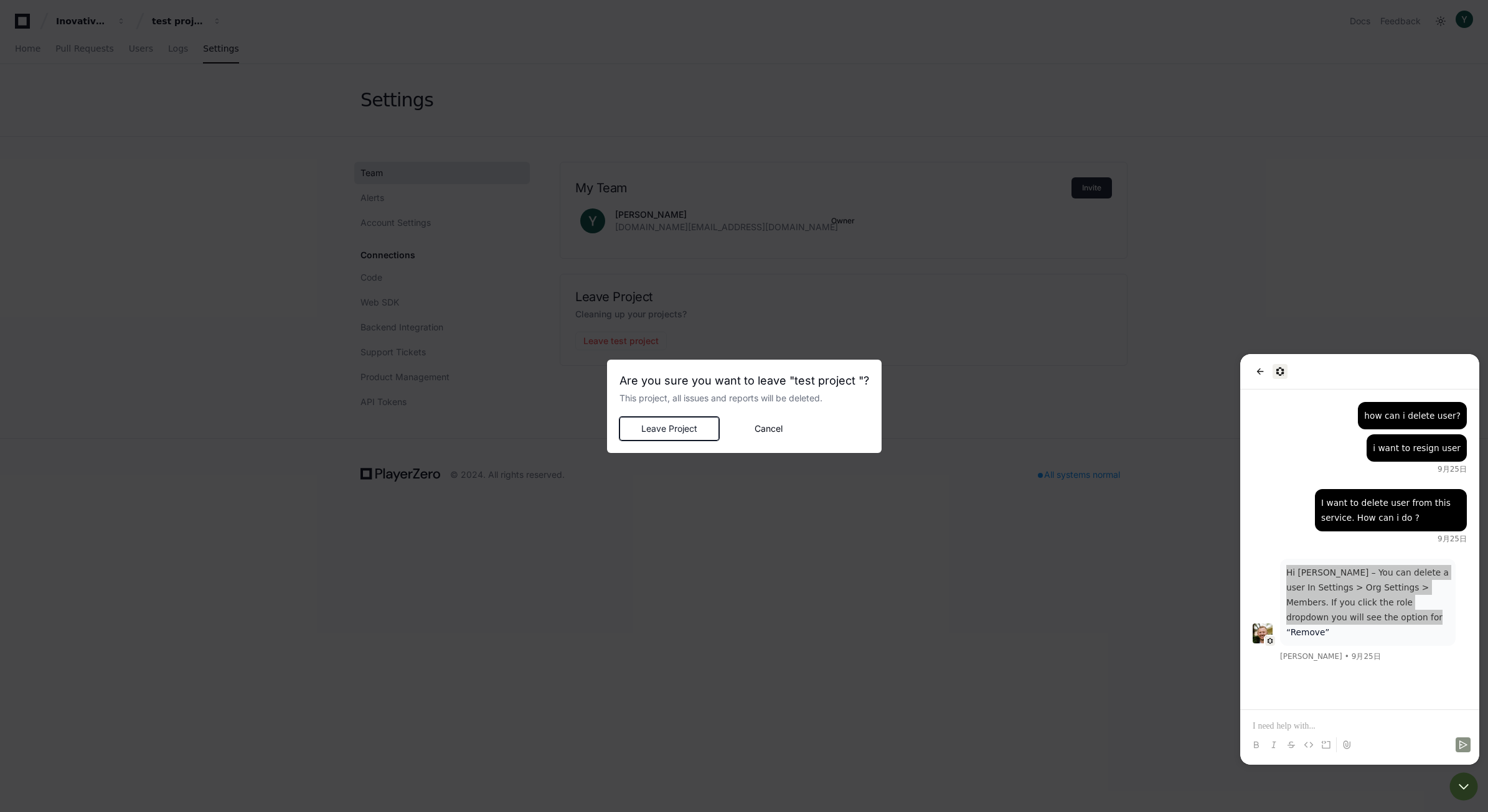
click at [668, 436] on button "Leave Project" at bounding box center [669, 429] width 99 height 24
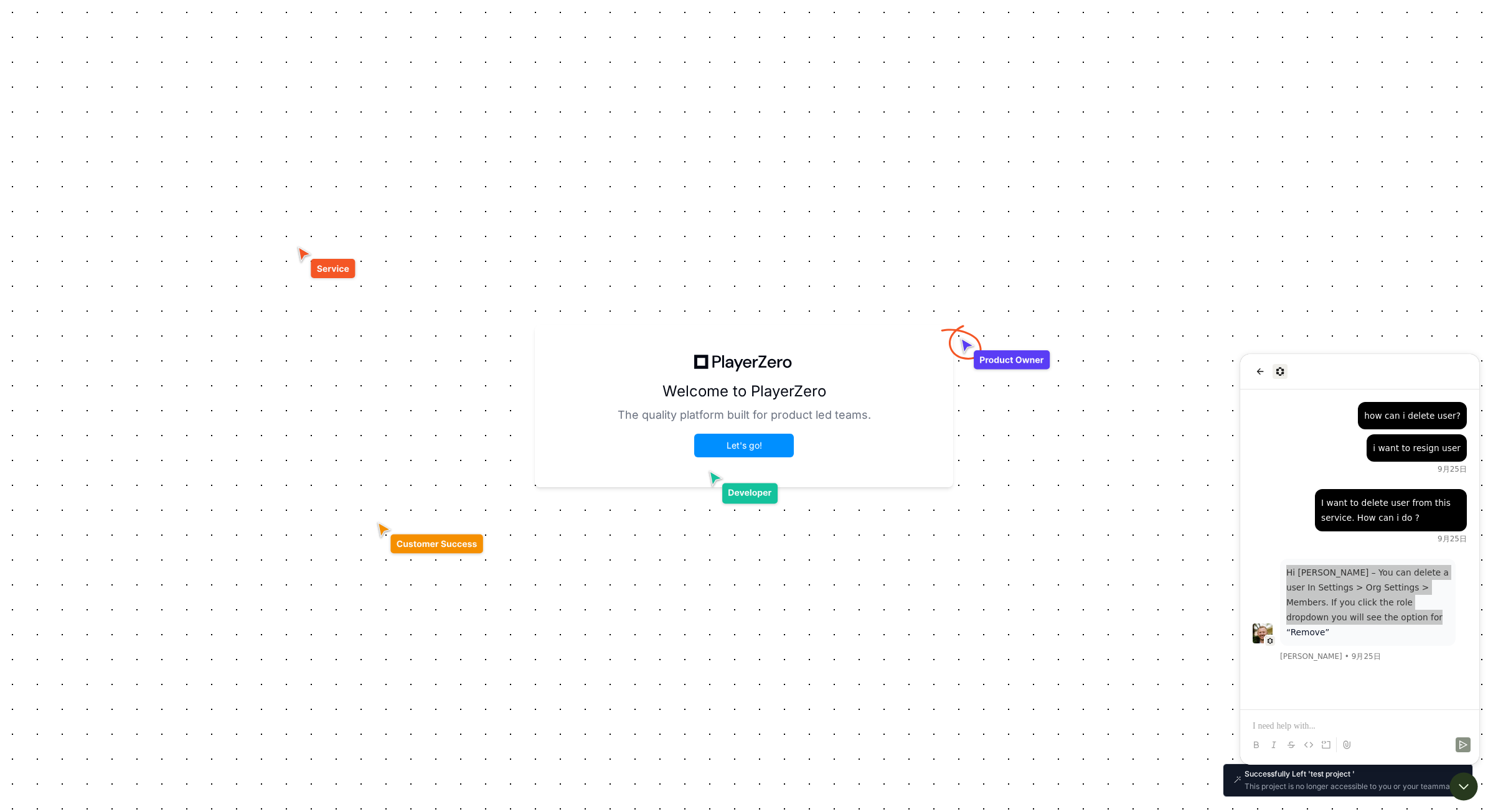
click at [330, 468] on div "Welcome to PlayerZero The quality platform built for product led teams. Let's g…" at bounding box center [744, 406] width 1488 height 812
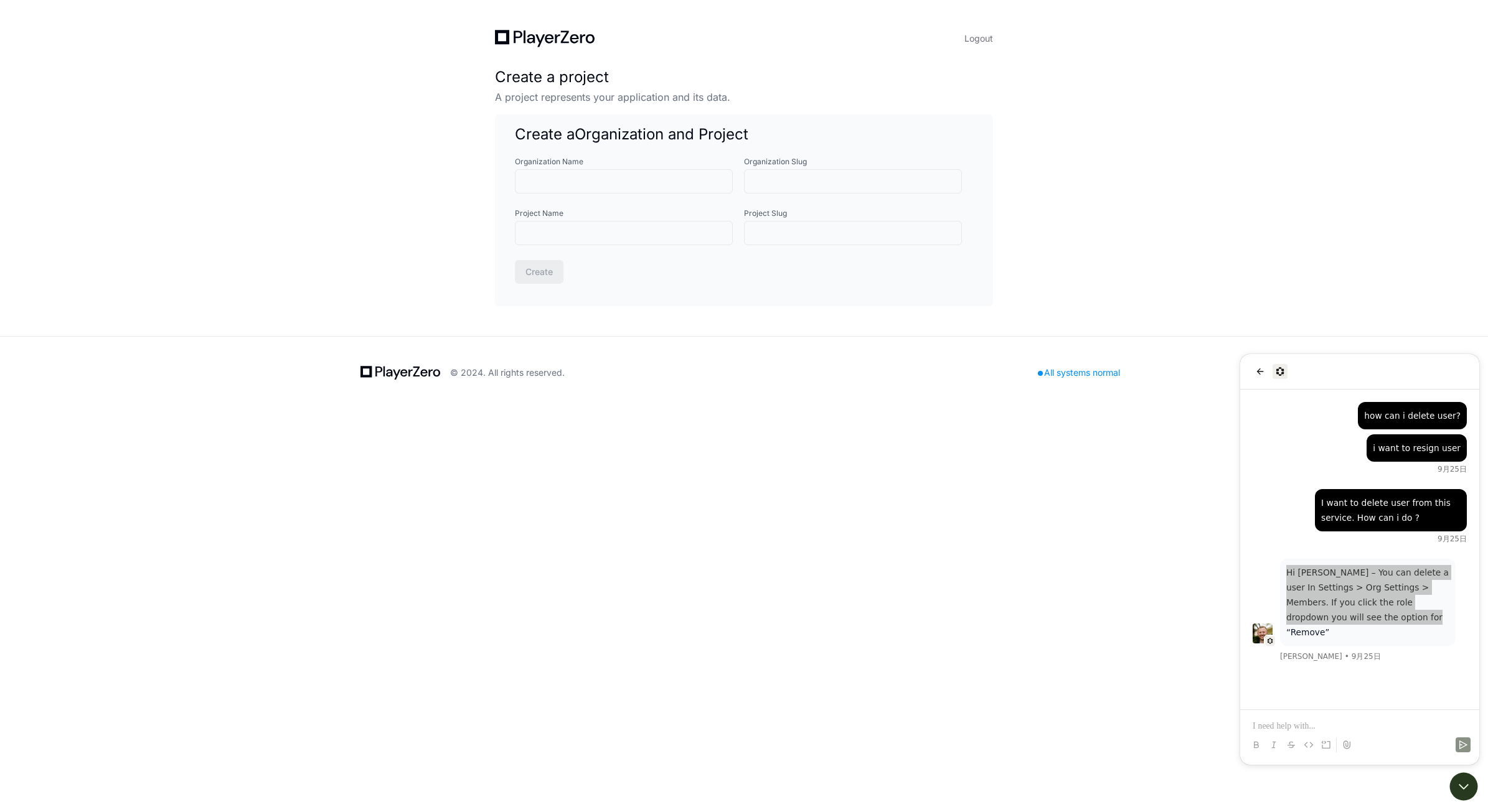
click at [612, 745] on div "Welcome to PlayerZero The quality platform built for product led teams. Let's g…" at bounding box center [744, 406] width 1488 height 812
